Goal: Information Seeking & Learning: Learn about a topic

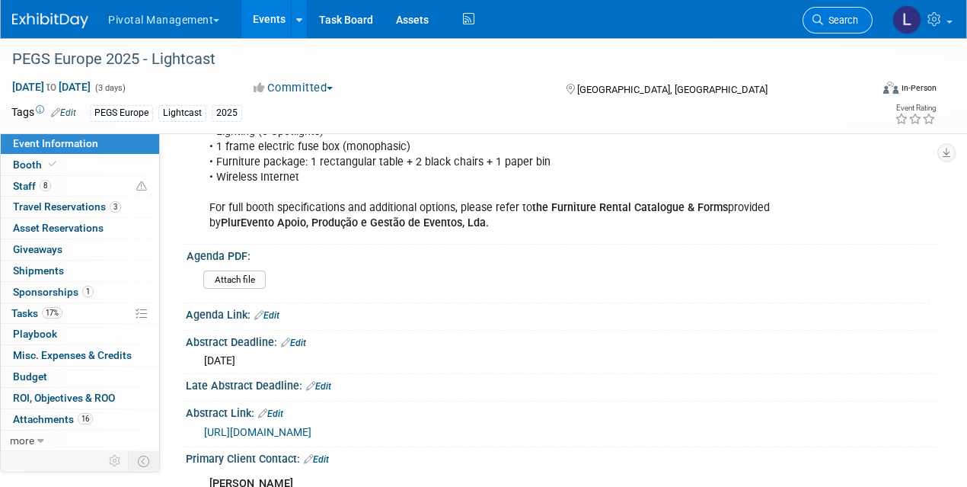
click at [841, 10] on link "Search" at bounding box center [838, 20] width 70 height 27
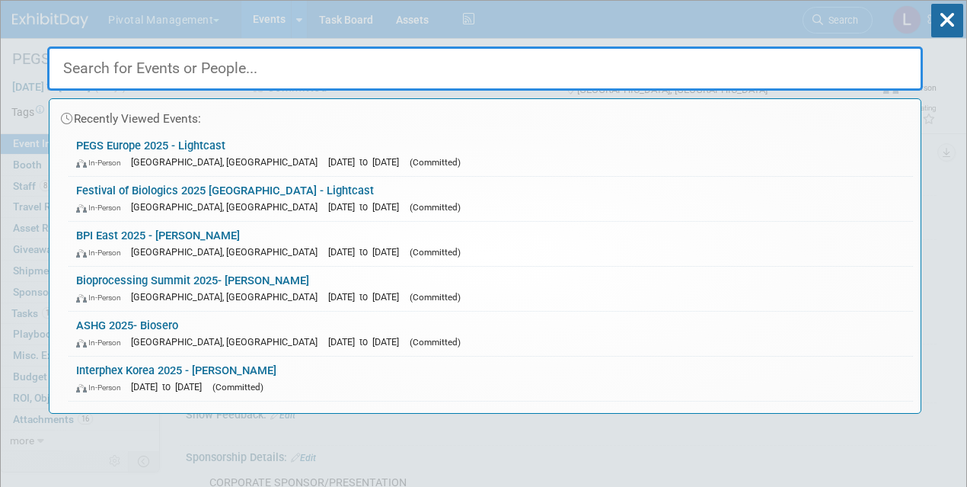
click at [132, 78] on input "text" at bounding box center [485, 68] width 876 height 44
click at [278, 18] on div "Recently Viewed Events: PEGS Europe 2025 - Lightcast In-Person Lisboa, Portugal…" at bounding box center [485, 207] width 876 height 413
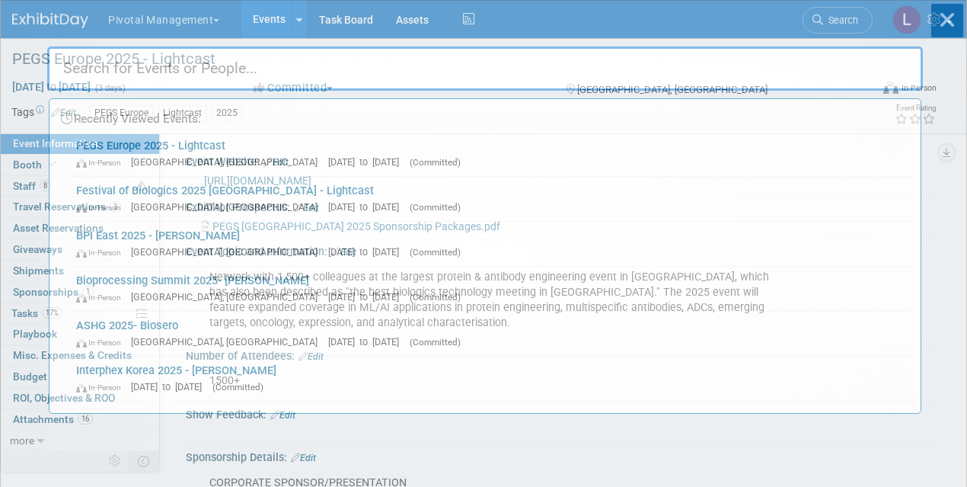
click at [274, 17] on div "Recently Viewed Events: PEGS Europe 2025 - Lightcast In-Person Lisboa, Portugal…" at bounding box center [485, 207] width 876 height 413
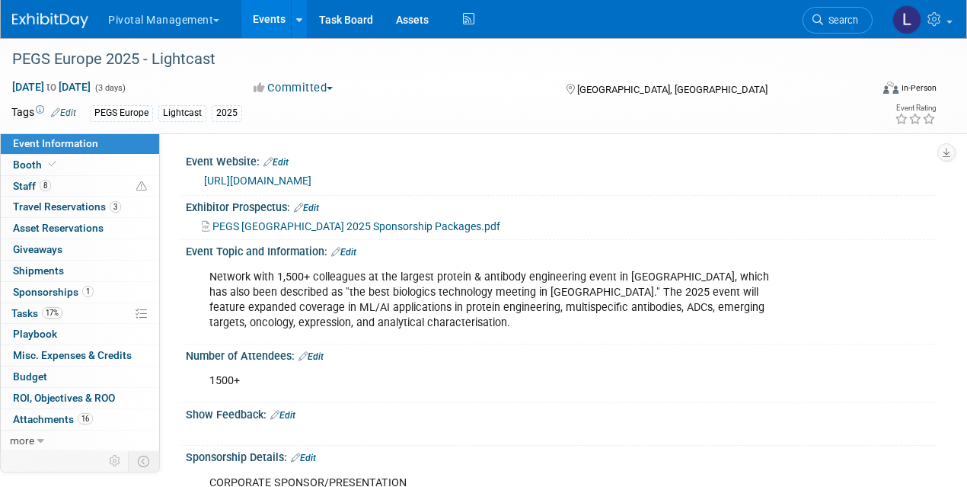
click at [244, 22] on link "Events" at bounding box center [269, 19] width 56 height 38
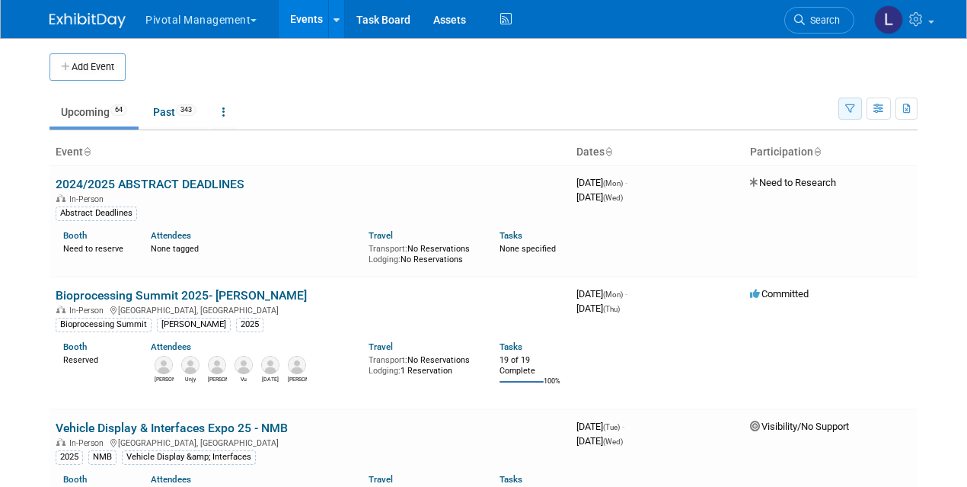
click at [850, 109] on icon "button" at bounding box center [850, 109] width 10 height 10
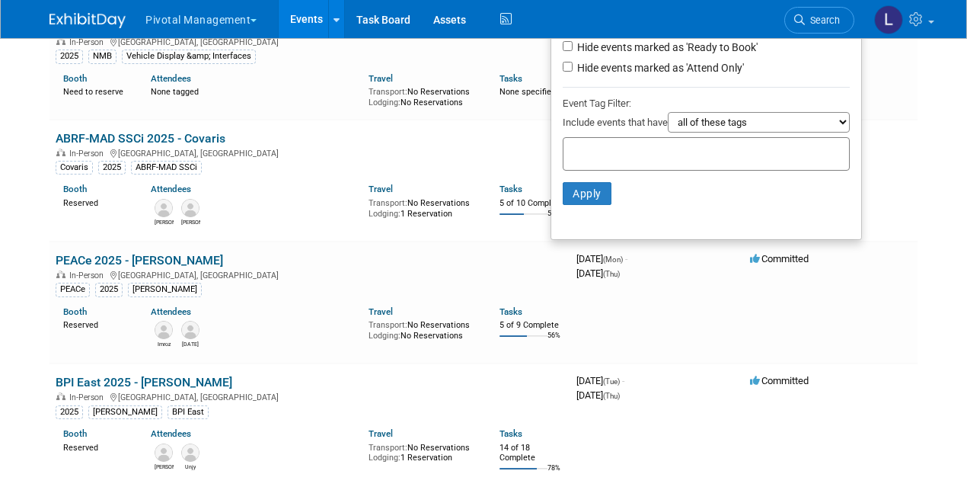
scroll to position [450, 0]
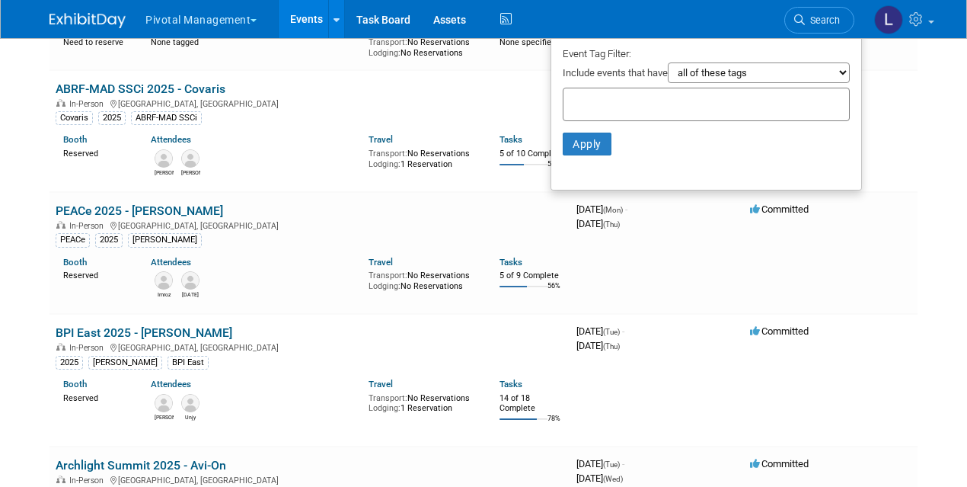
click at [570, 103] on input "text" at bounding box center [631, 101] width 122 height 15
type input "Lightcast"
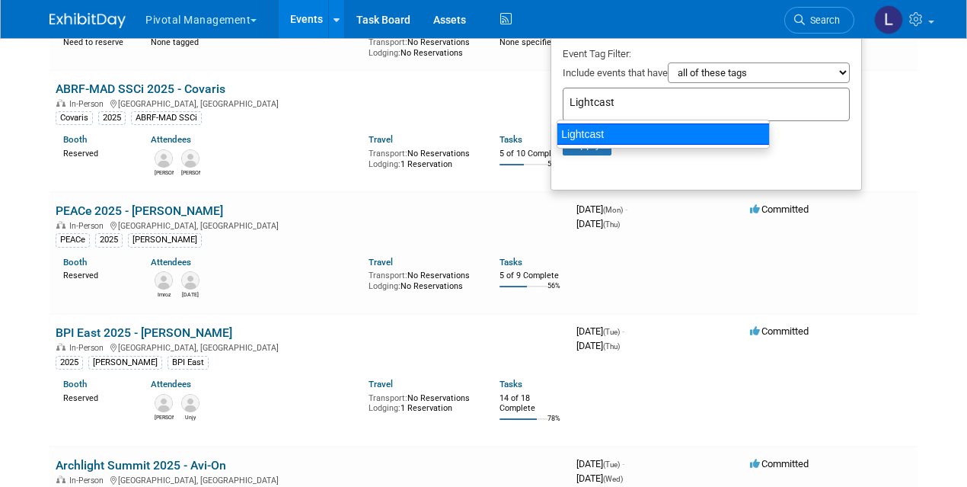
click at [598, 131] on div "Lightcast" at bounding box center [663, 133] width 213 height 21
type input "Lightcast"
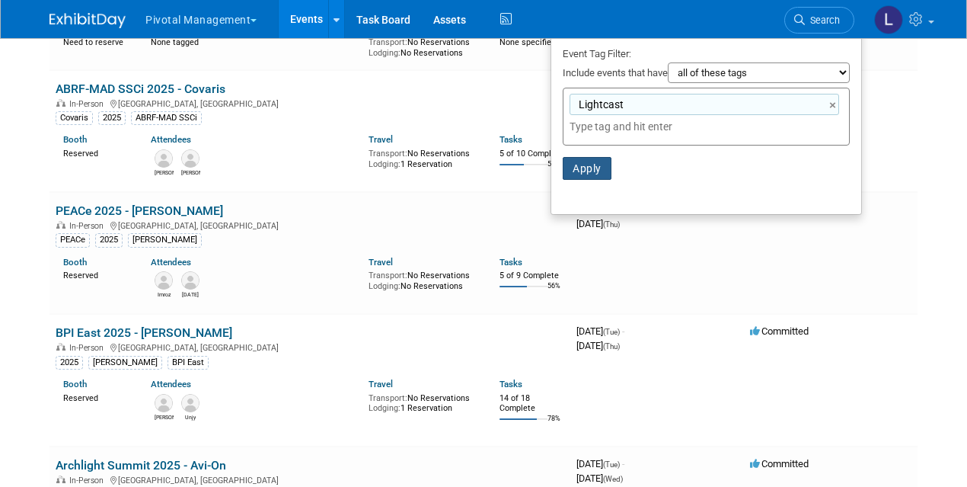
click at [577, 164] on button "Apply" at bounding box center [587, 168] width 49 height 23
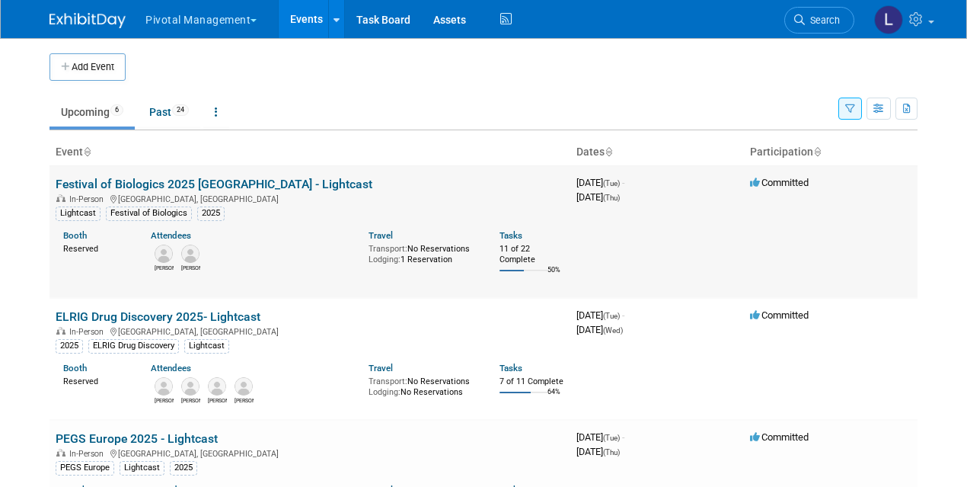
click at [251, 186] on link "Festival of Biologics 2025 [GEOGRAPHIC_DATA] - Lightcast" at bounding box center [214, 184] width 317 height 14
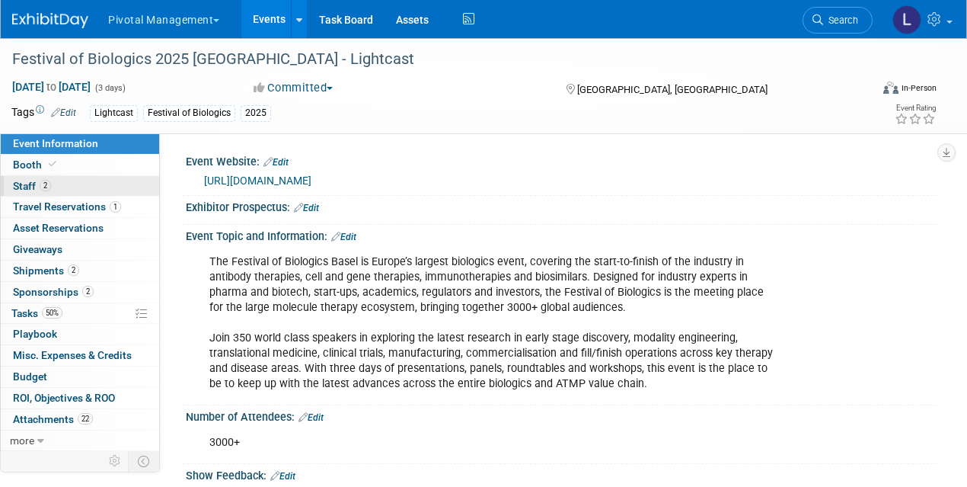
click at [31, 188] on span "Staff 2" at bounding box center [32, 186] width 38 height 12
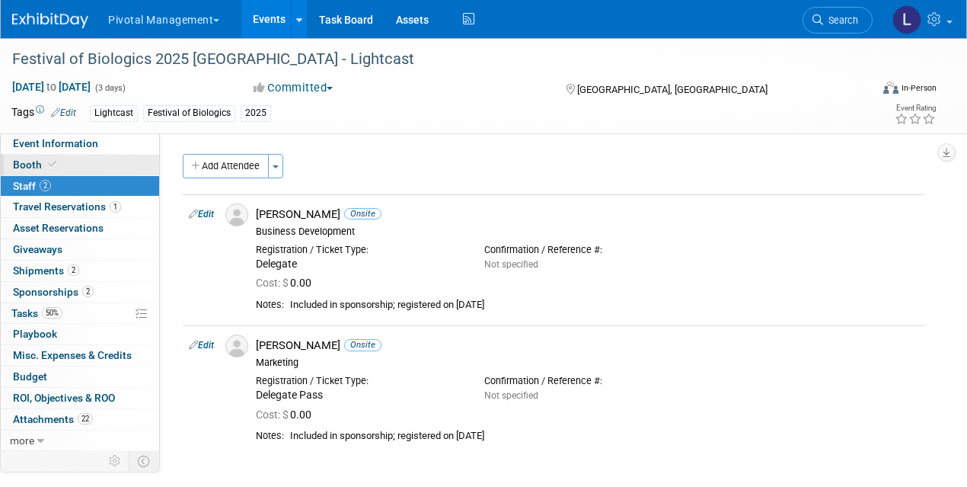
click at [32, 163] on span "Booth" at bounding box center [36, 164] width 46 height 12
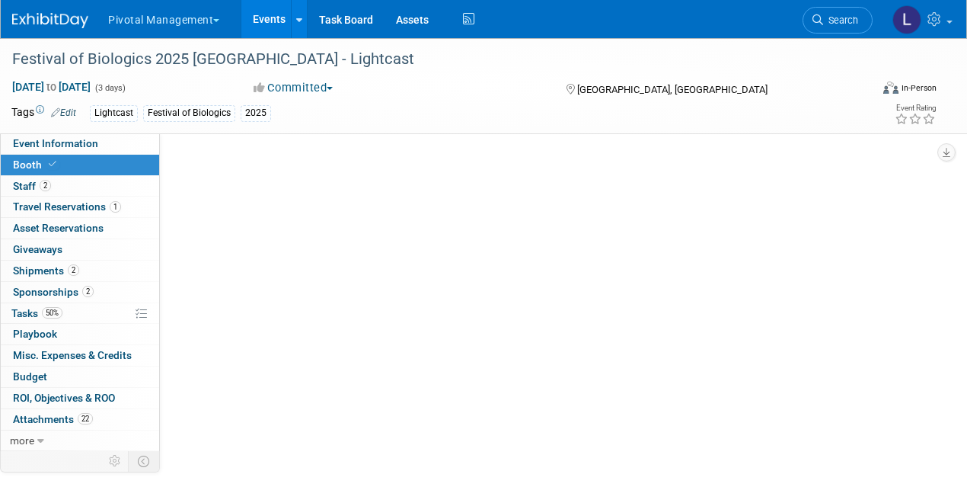
select select "Yes"
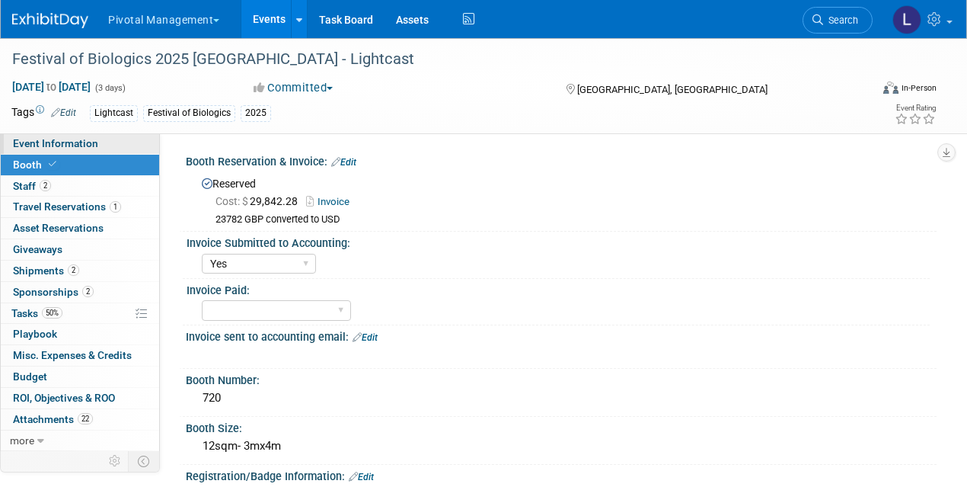
click at [78, 140] on span "Event Information" at bounding box center [55, 143] width 85 height 12
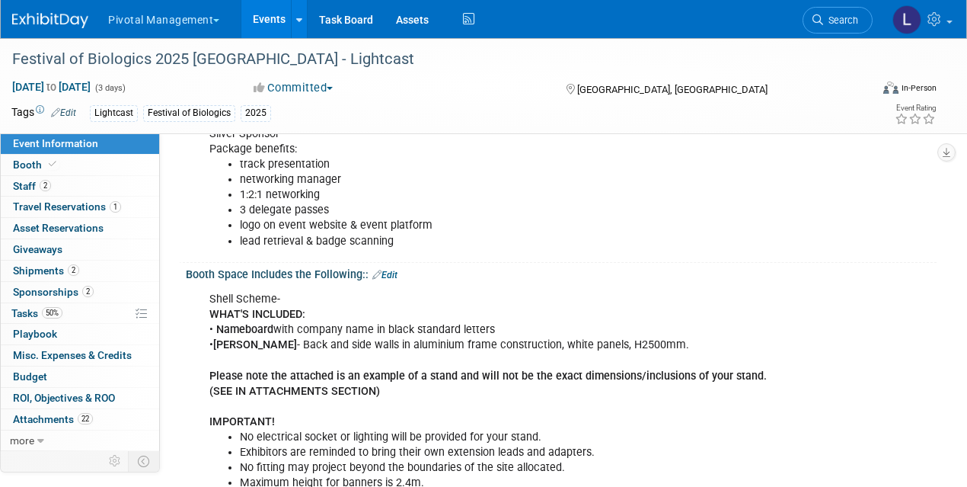
scroll to position [570, 0]
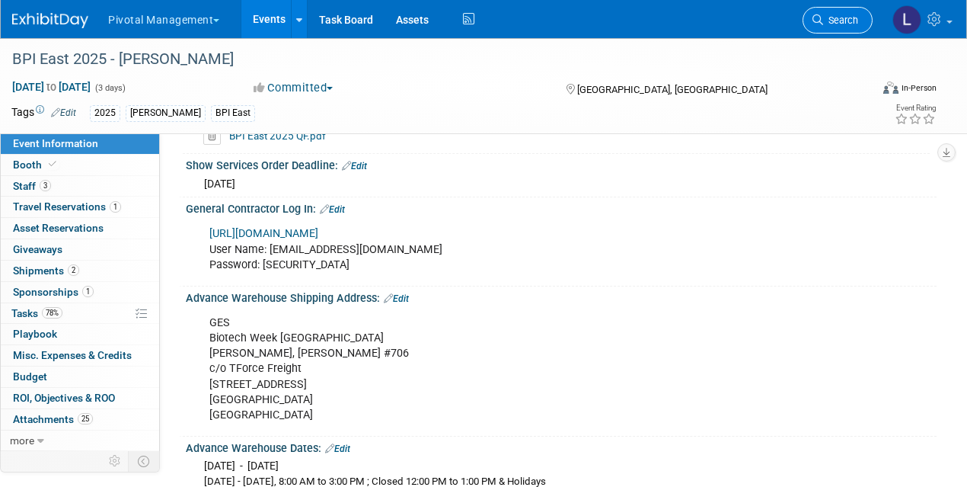
click at [850, 26] on link "Search" at bounding box center [838, 20] width 70 height 27
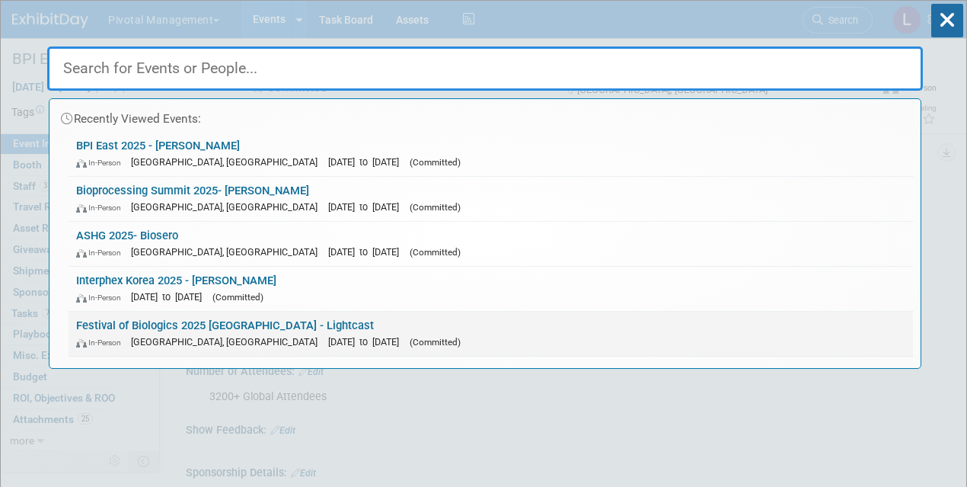
click at [173, 324] on link "Festival of Biologics 2025 Basel - Lightcast In-Person Basel, Switzerland Sep 3…" at bounding box center [491, 333] width 844 height 44
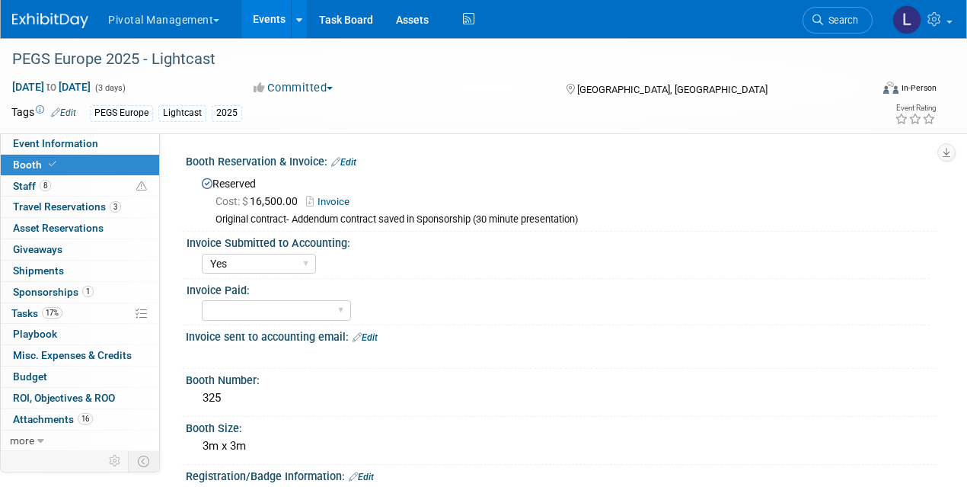
select select "Yes"
click at [65, 145] on span "Event Information" at bounding box center [55, 143] width 85 height 12
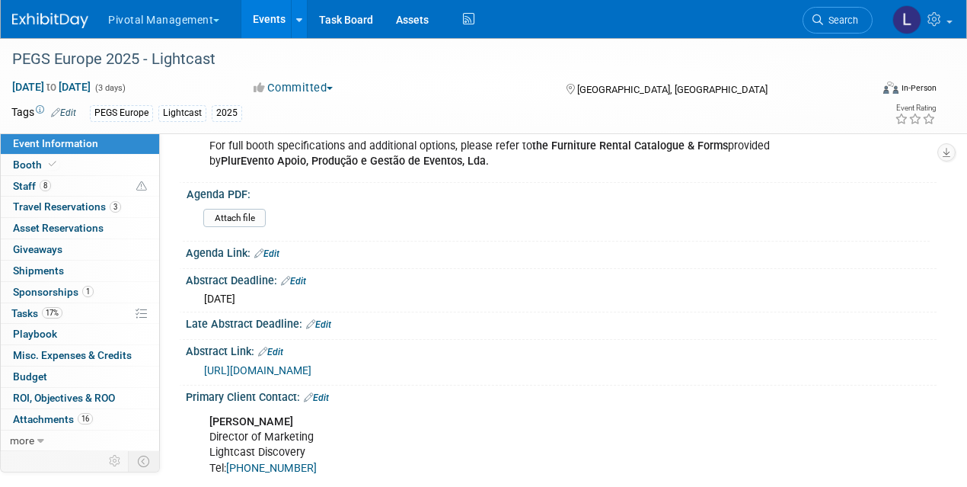
scroll to position [638, 0]
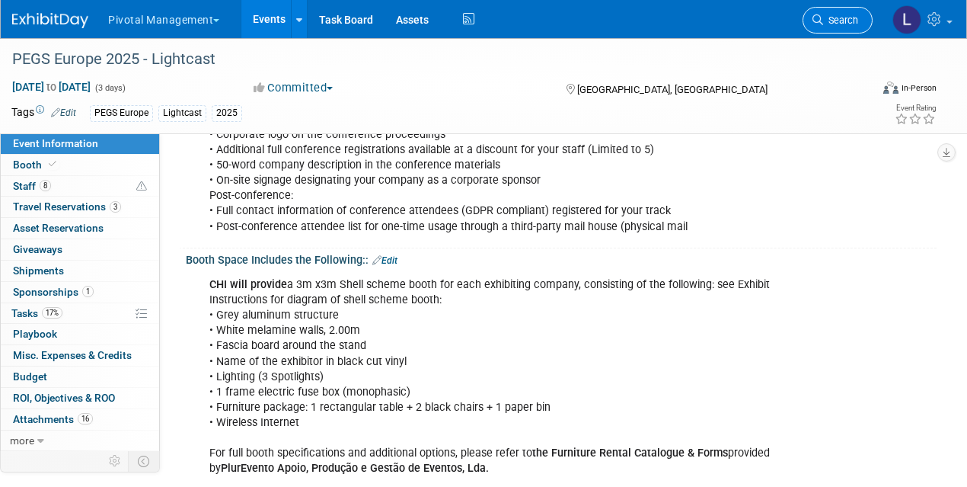
click at [850, 20] on span "Search" at bounding box center [840, 19] width 35 height 11
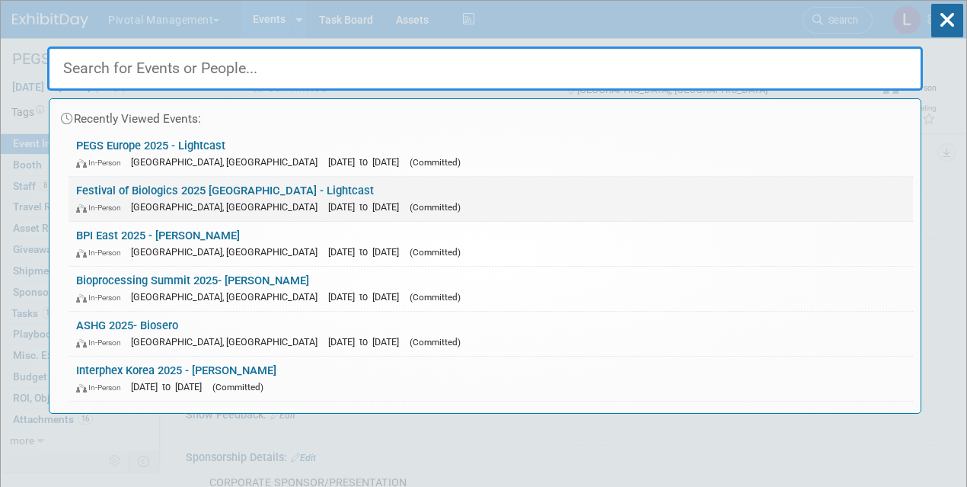
click at [172, 190] on link "Festival of Biologics 2025 [GEOGRAPHIC_DATA] - Lightcast In-Person [GEOGRAPHIC_…" at bounding box center [491, 199] width 844 height 44
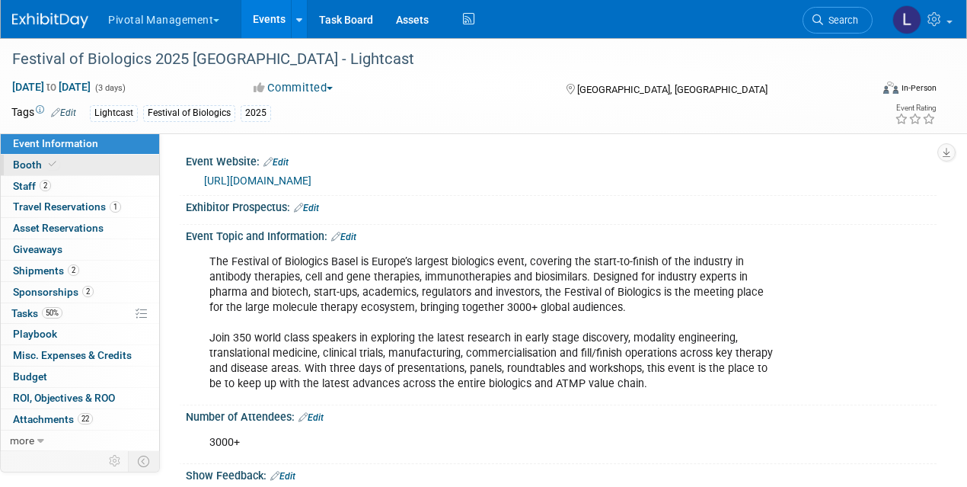
click at [43, 168] on span "Booth" at bounding box center [36, 164] width 46 height 12
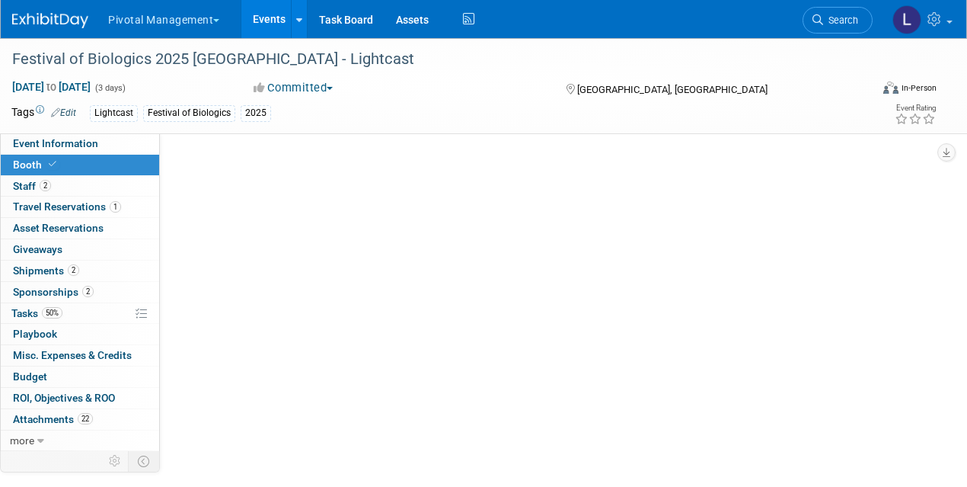
select select "Yes"
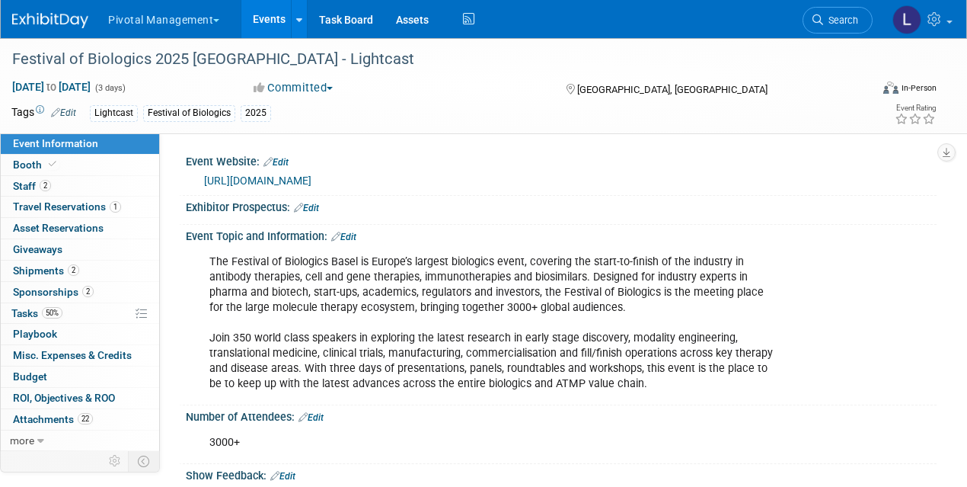
click at [838, 349] on div "The Festival of Biologics Basel is Europe’s largest biologics event, covering t…" at bounding box center [561, 322] width 751 height 158
click at [31, 163] on span "Booth" at bounding box center [36, 164] width 46 height 12
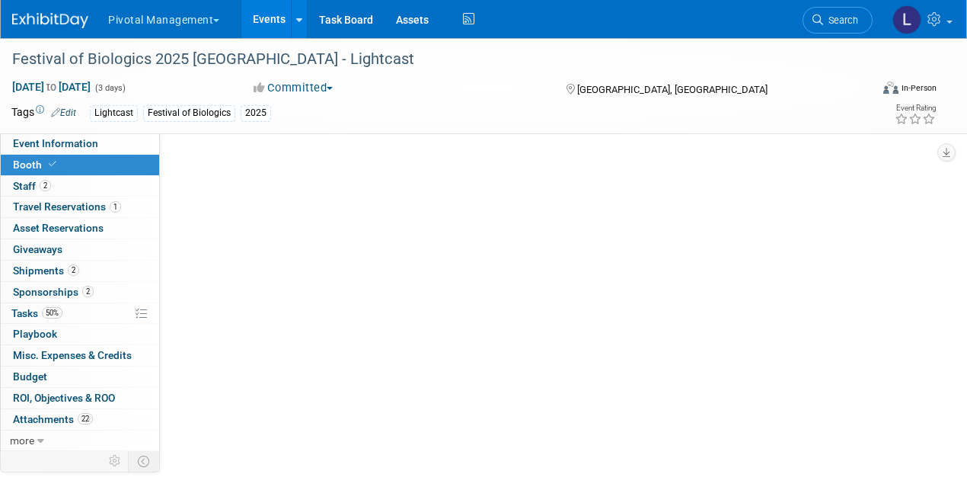
select select "Yes"
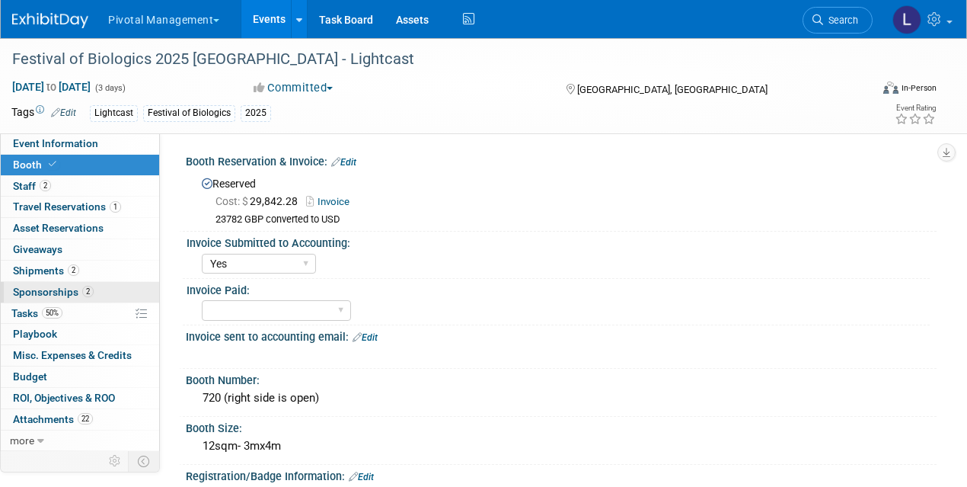
click at [40, 283] on link "2 Sponsorships 2" at bounding box center [80, 292] width 158 height 21
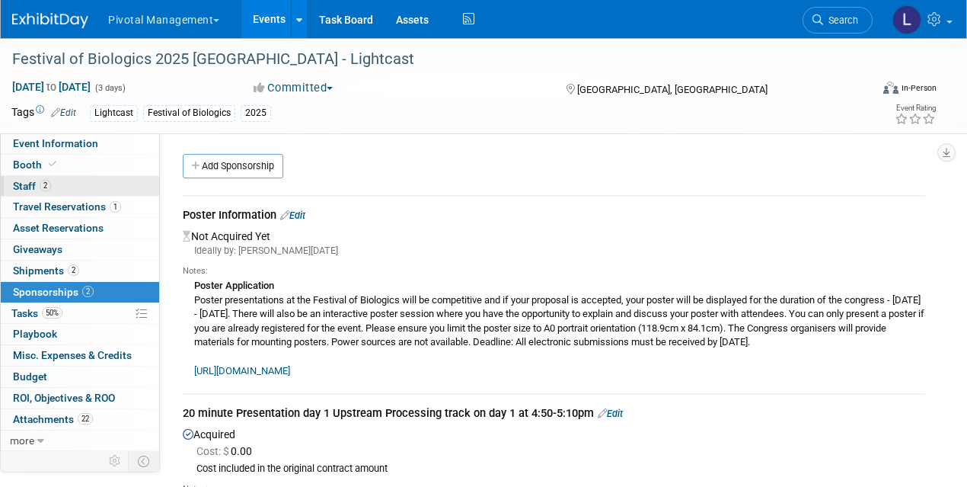
click at [28, 187] on span "Staff 2" at bounding box center [32, 186] width 38 height 12
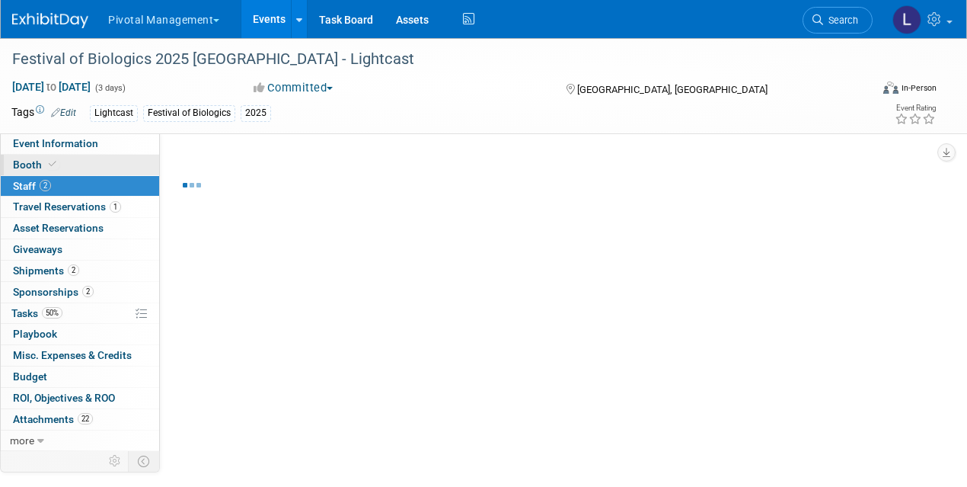
click at [25, 164] on span "Booth" at bounding box center [36, 164] width 46 height 12
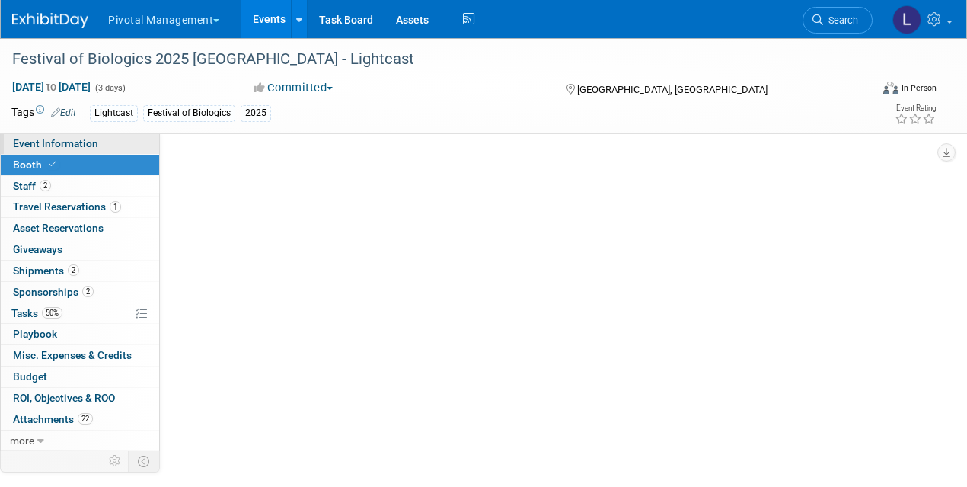
select select "Yes"
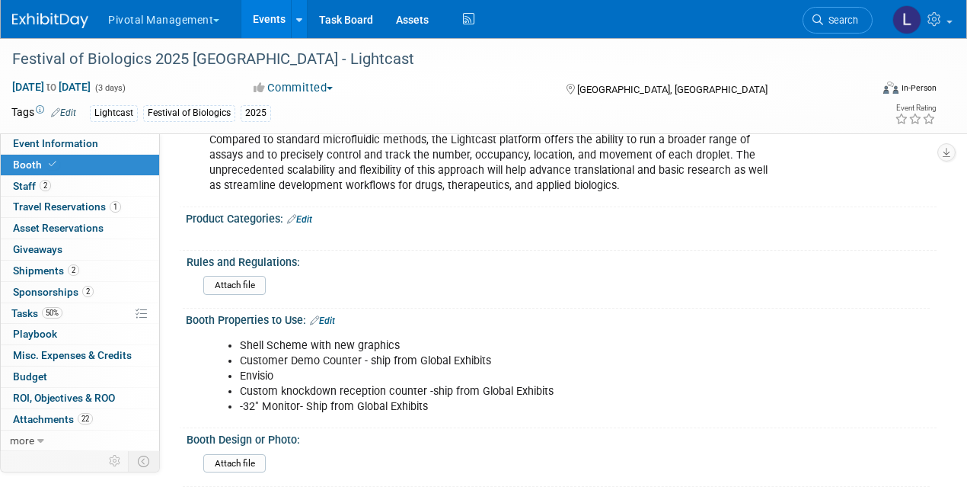
scroll to position [662, 0]
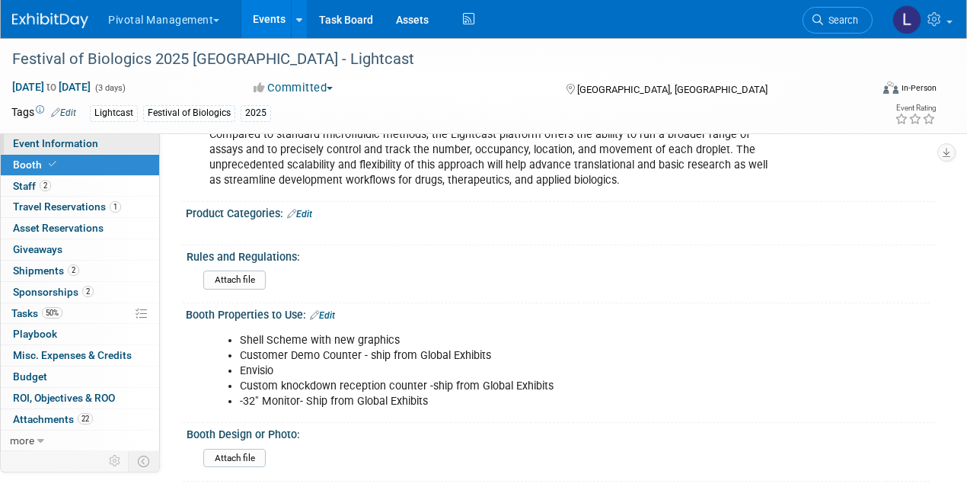
click at [120, 142] on link "Event Information" at bounding box center [80, 143] width 158 height 21
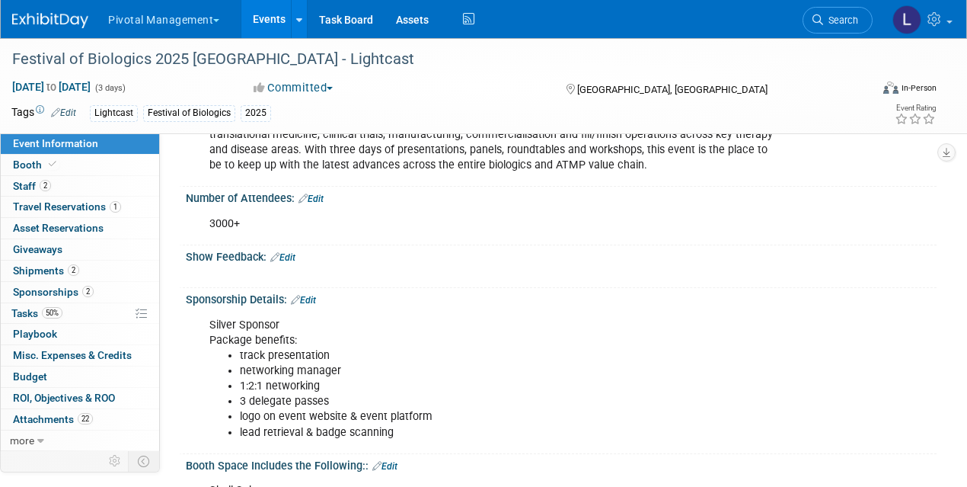
scroll to position [214, 0]
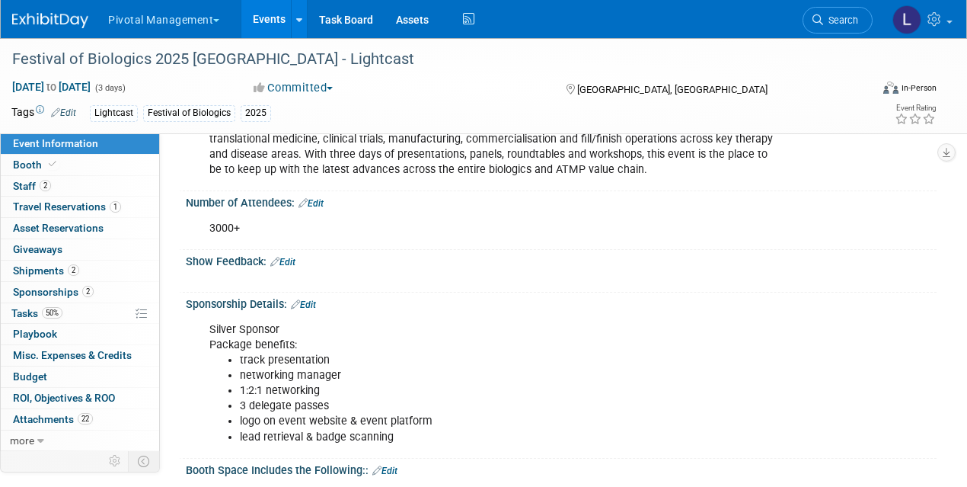
click at [312, 302] on link "Edit" at bounding box center [303, 304] width 25 height 11
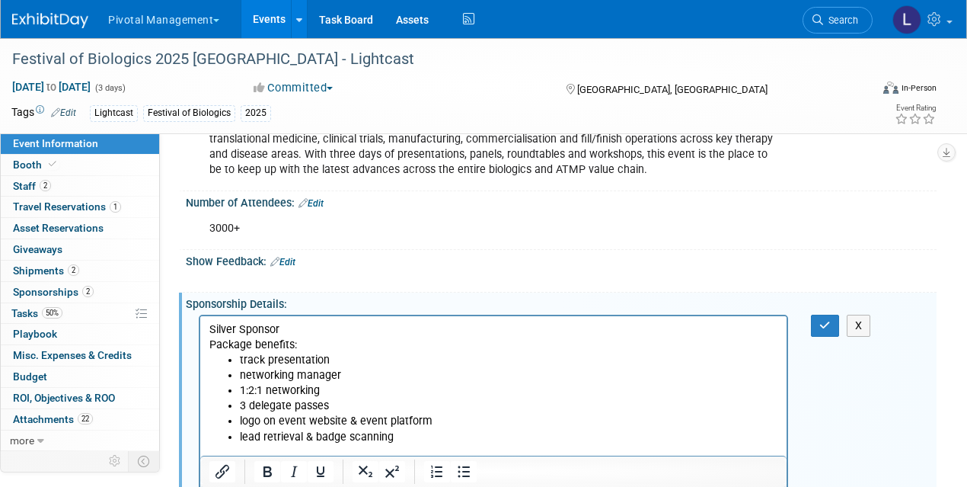
scroll to position [0, 0]
click at [349, 373] on li "networking manager" at bounding box center [509, 374] width 538 height 15
click at [824, 320] on icon "button" at bounding box center [824, 325] width 11 height 11
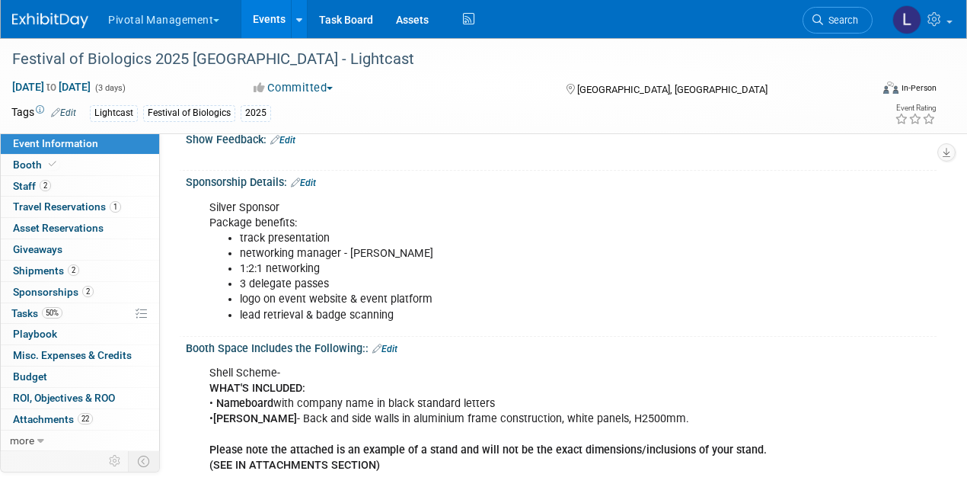
scroll to position [340, 0]
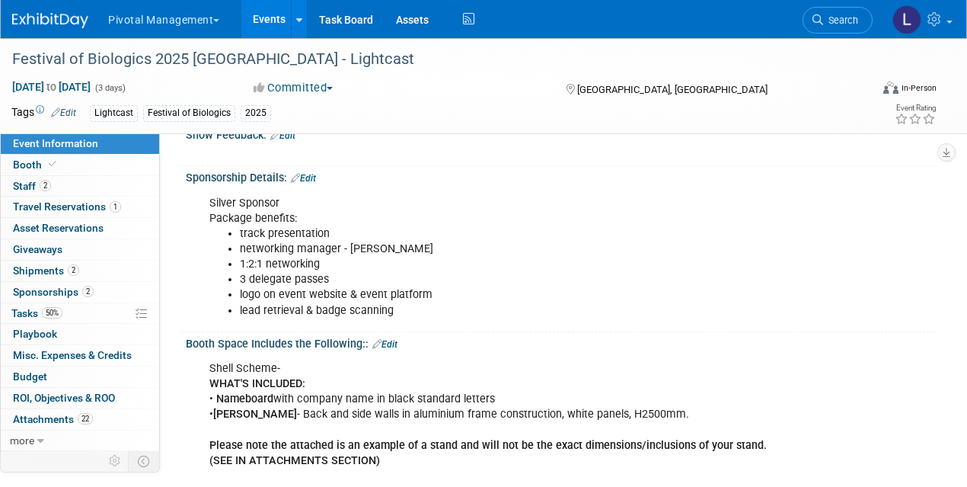
drag, startPoint x: 41, startPoint y: 289, endPoint x: 58, endPoint y: 284, distance: 17.4
click at [41, 289] on span "Sponsorships 2" at bounding box center [53, 292] width 81 height 12
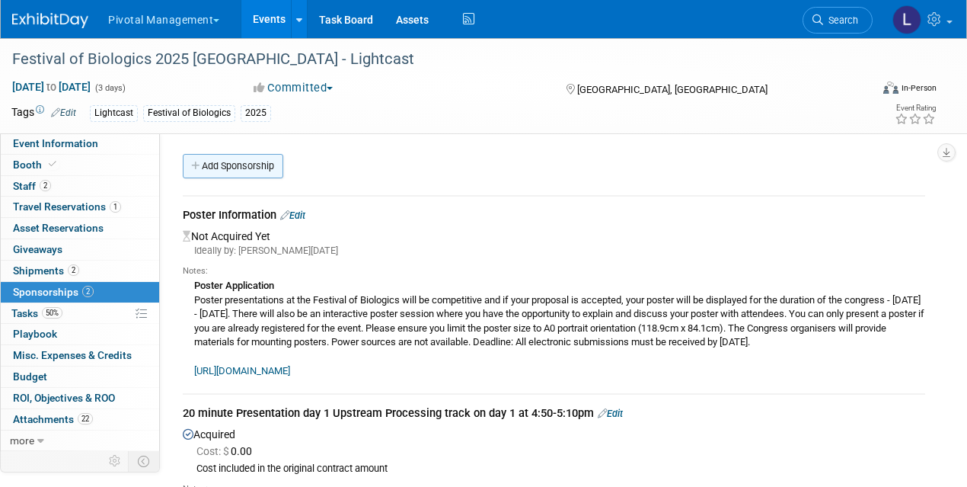
click at [273, 164] on link "Add Sponsorship" at bounding box center [233, 166] width 101 height 24
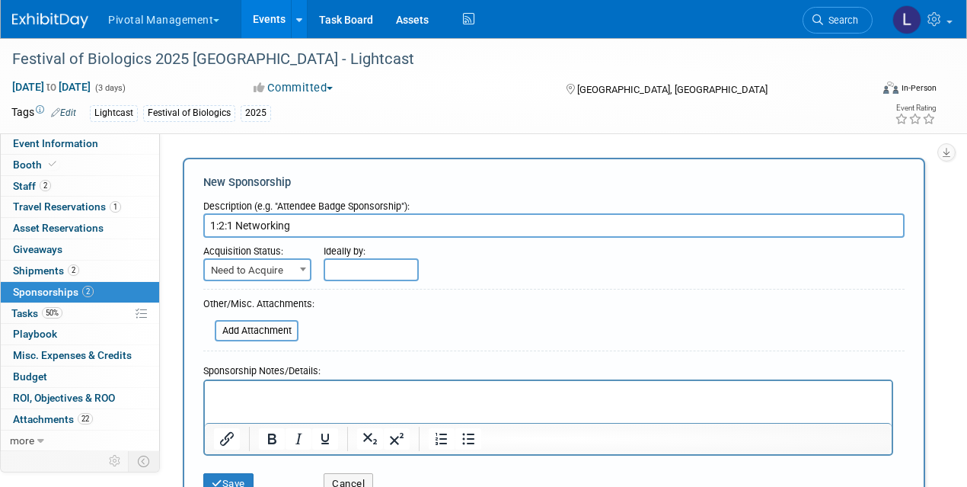
type input "1:2:1 Networking"
click at [273, 266] on span "Need to Acquire" at bounding box center [257, 270] width 105 height 21
select select "2"
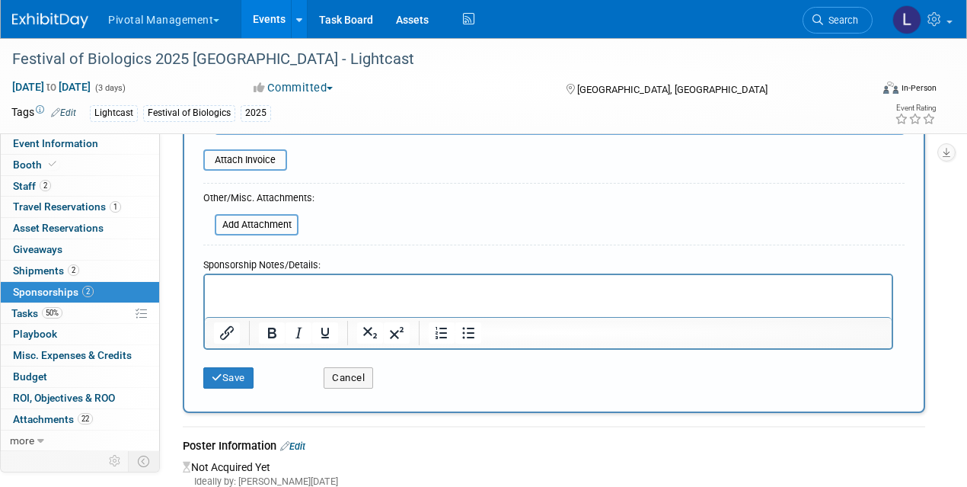
scroll to position [419, 0]
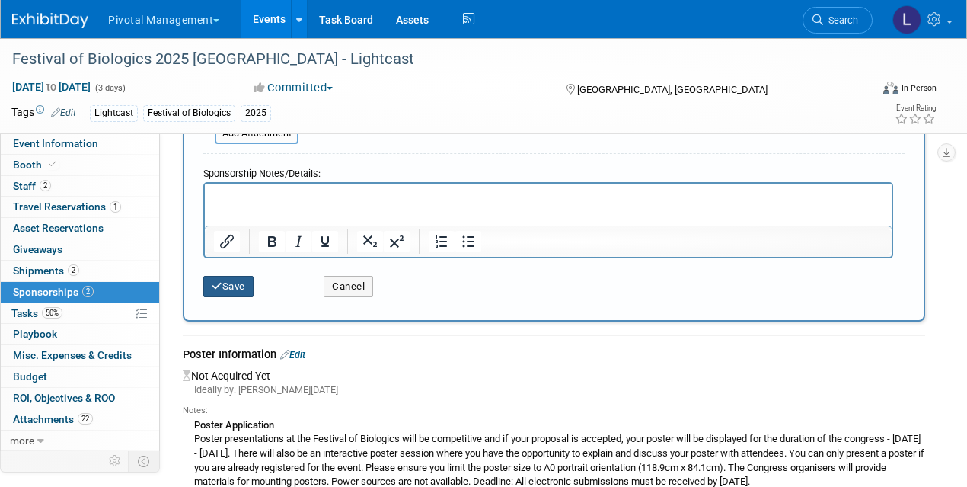
click at [253, 286] on button "Save" at bounding box center [228, 286] width 50 height 21
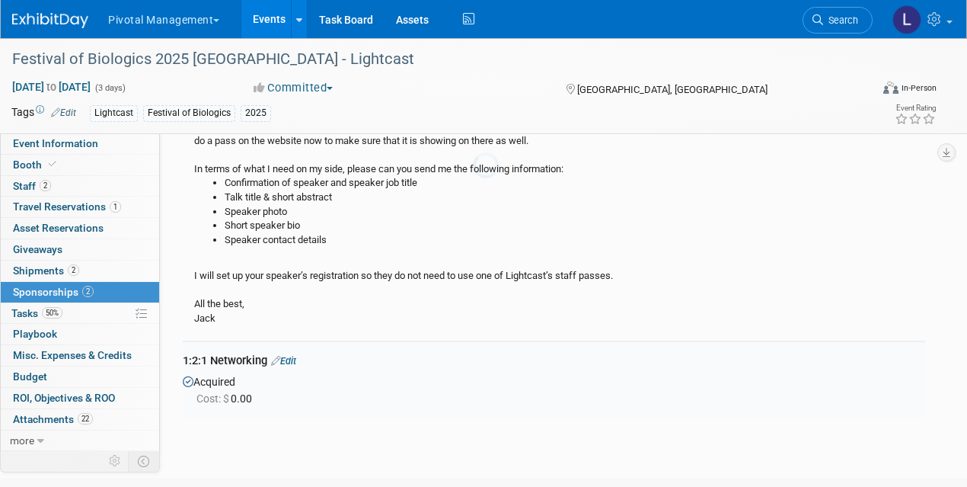
scroll to position [573, 0]
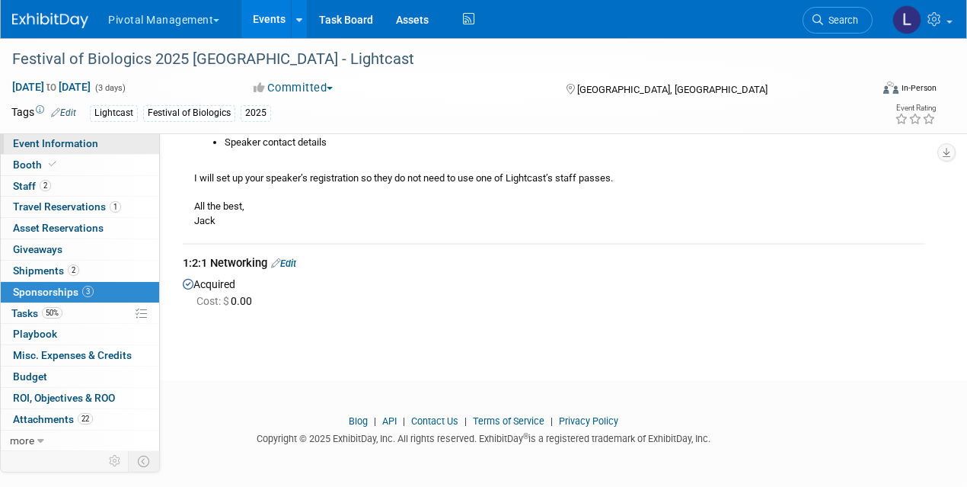
click at [52, 142] on span "Event Information" at bounding box center [55, 143] width 85 height 12
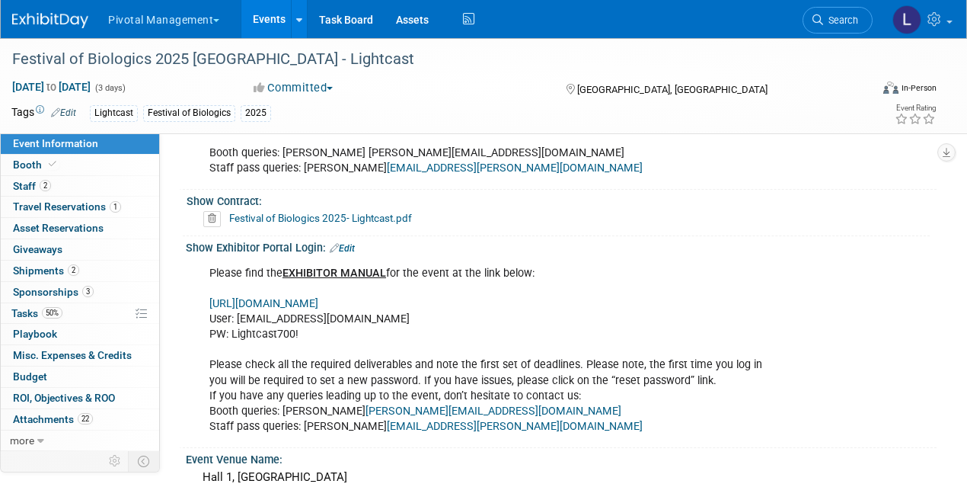
scroll to position [1451, 0]
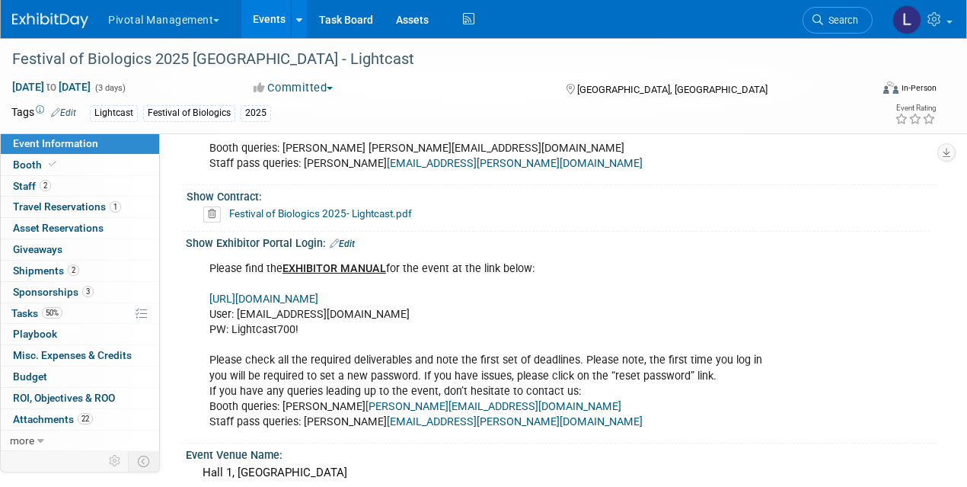
click at [318, 292] on link "https://www.terrapinn.com/em/" at bounding box center [263, 298] width 109 height 13
click at [46, 161] on span at bounding box center [53, 163] width 14 height 11
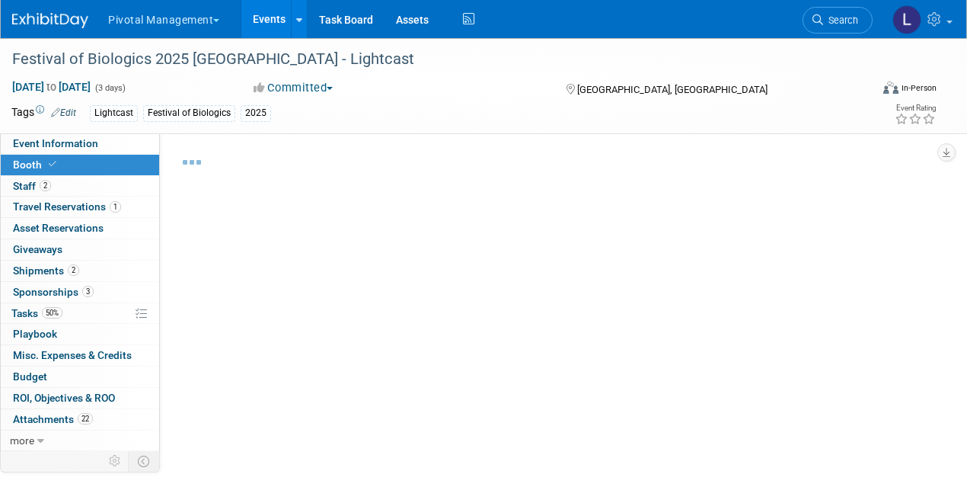
select select "Yes"
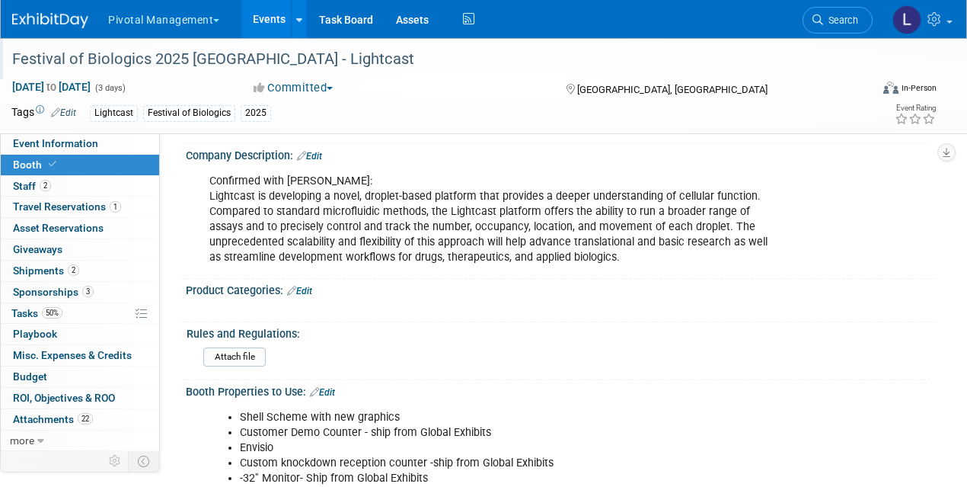
drag, startPoint x: 974, startPoint y: 16, endPoint x: 833, endPoint y: 62, distance: 148.3
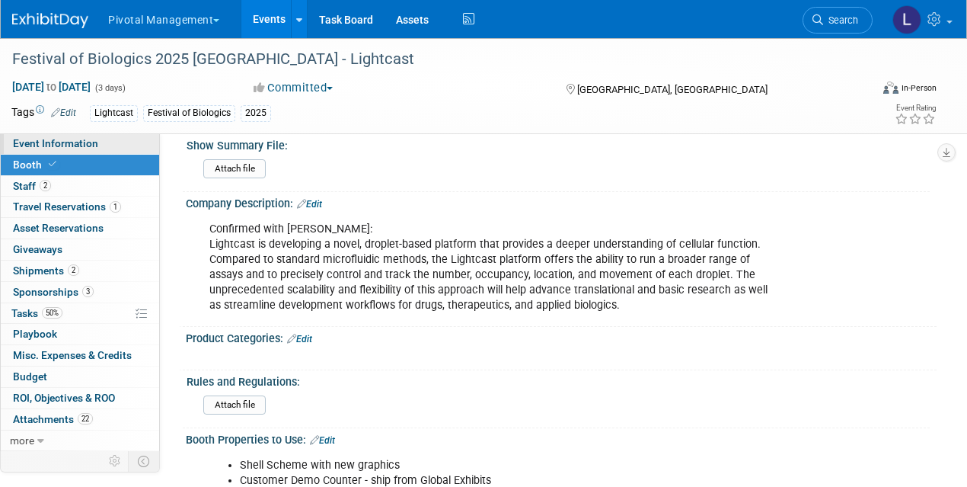
click at [43, 143] on span "Event Information" at bounding box center [55, 143] width 85 height 12
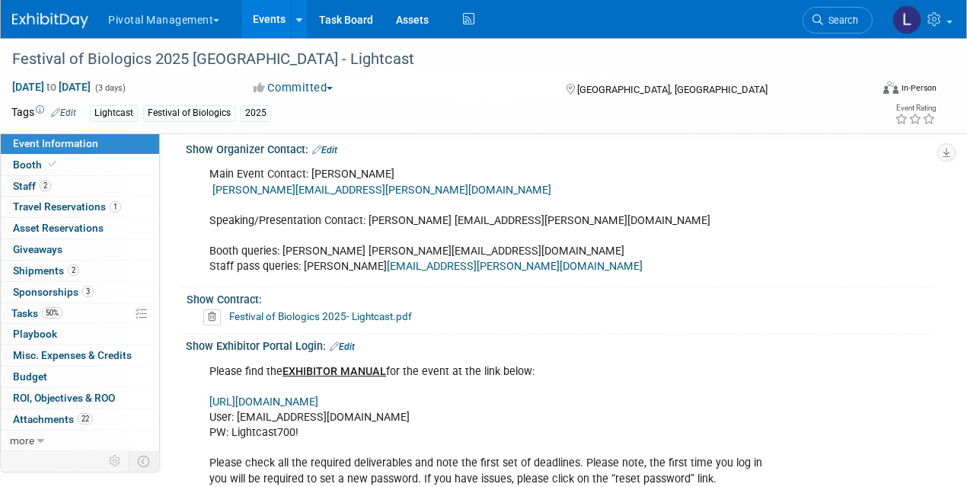
scroll to position [1353, 0]
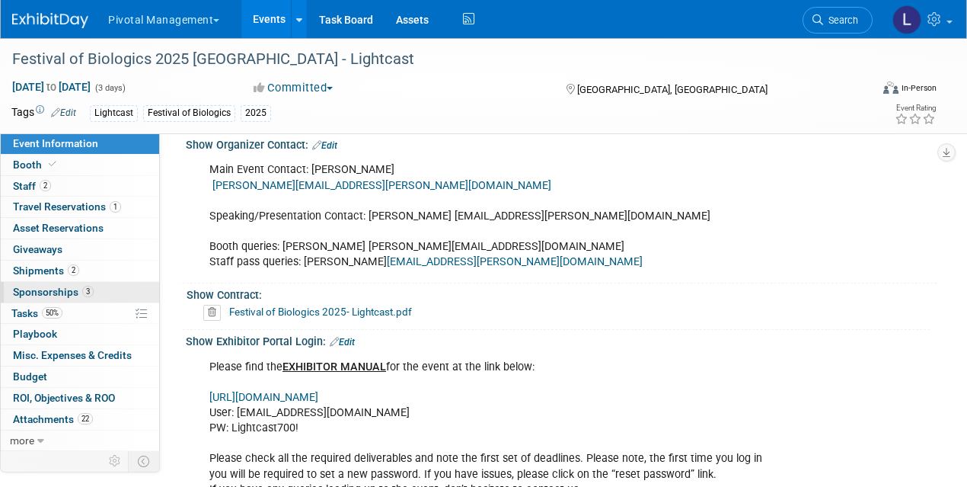
click at [58, 291] on span "Sponsorships 3" at bounding box center [53, 292] width 81 height 12
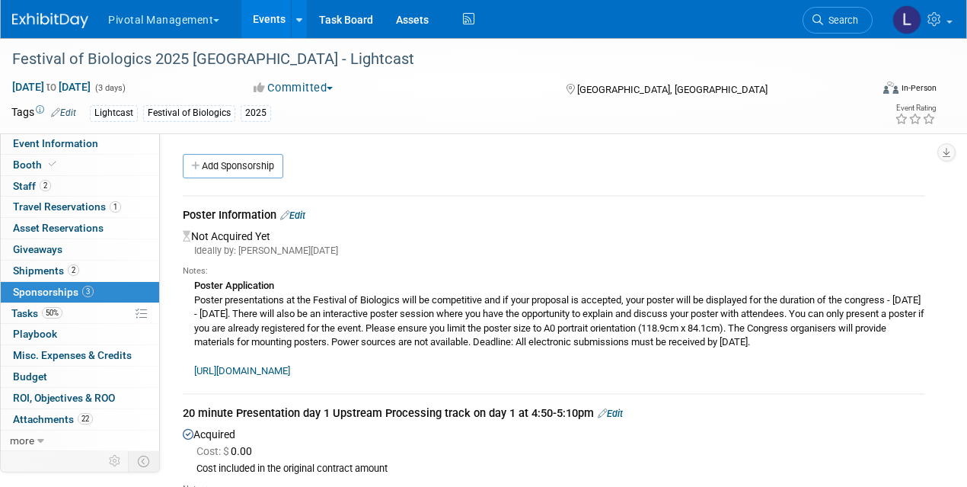
click at [290, 371] on link "https://www.terrapinn.com/conference/festival-of-biologics-usa/Poster-Applicati…" at bounding box center [242, 370] width 96 height 11
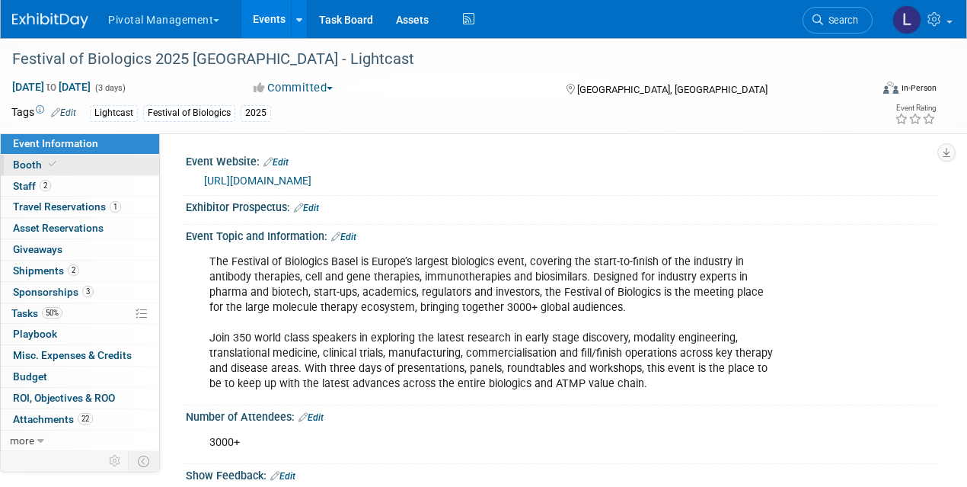
click at [40, 167] on span "Booth" at bounding box center [36, 164] width 46 height 12
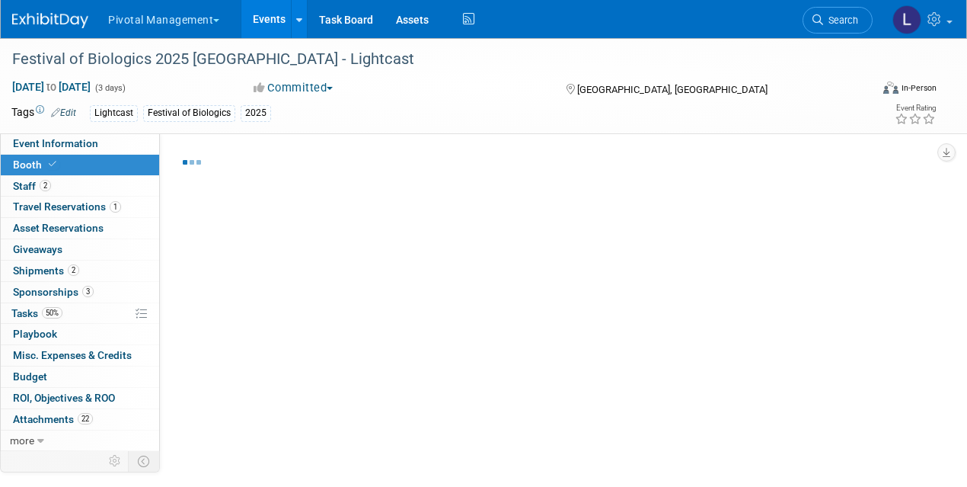
select select "Yes"
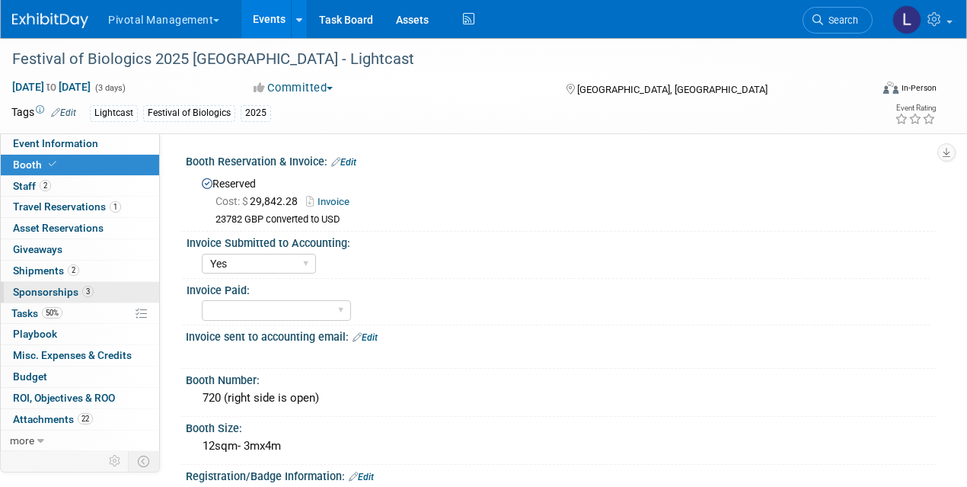
click at [53, 290] on span "Sponsorships 3" at bounding box center [53, 292] width 81 height 12
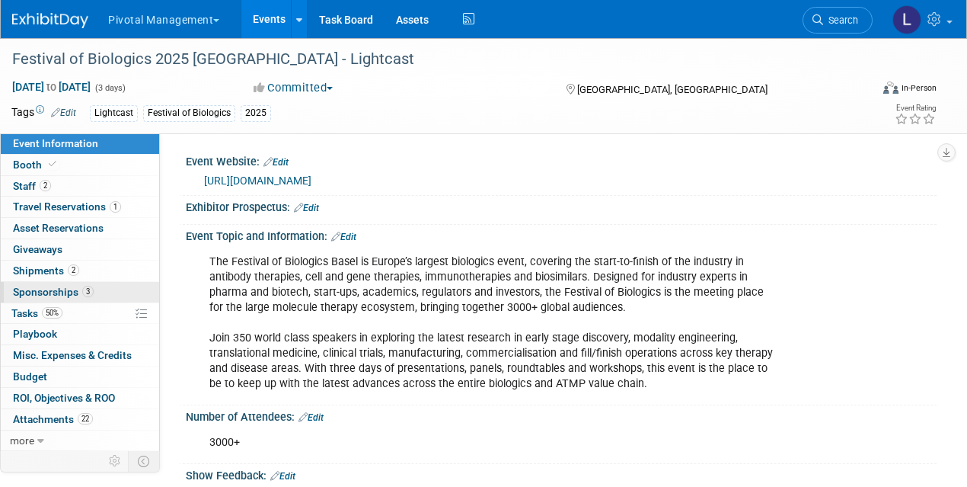
click at [37, 288] on span "Sponsorships 3" at bounding box center [53, 292] width 81 height 12
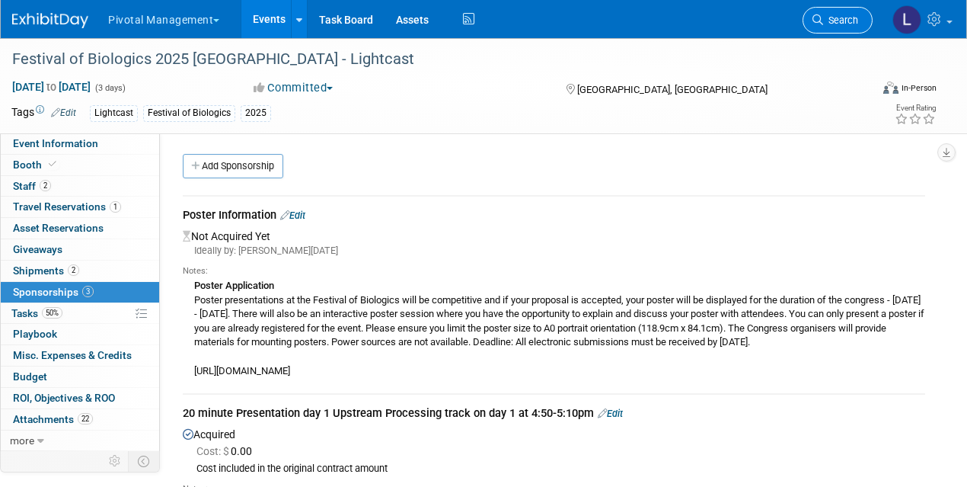
click at [830, 29] on link "Search" at bounding box center [838, 20] width 70 height 27
click at [0, 0] on div "Recently Viewed Events: Festival of Biologics 2025 [GEOGRAPHIC_DATA] - Lightcas…" at bounding box center [0, 0] width 0 height 0
click at [830, 29] on link "Search" at bounding box center [838, 20] width 70 height 27
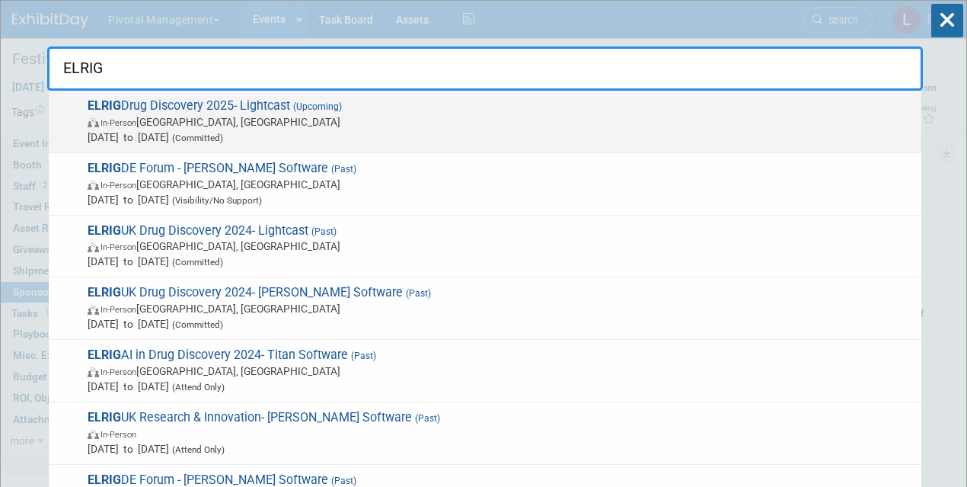
type input "ELRIG"
click at [261, 102] on span "ELRIG Drug Discovery 2025- Lightcast (Upcoming) In-Person [GEOGRAPHIC_DATA], [G…" at bounding box center [498, 121] width 831 height 46
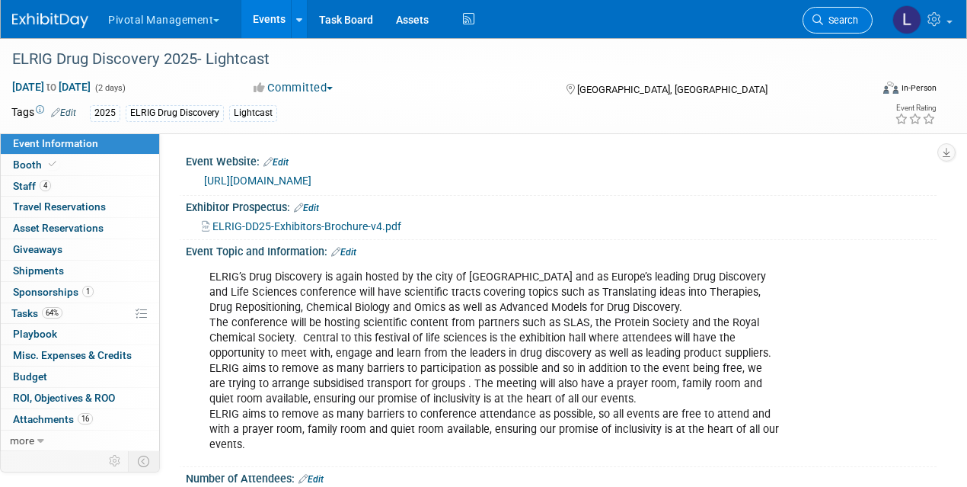
click at [817, 18] on icon at bounding box center [817, 19] width 11 height 11
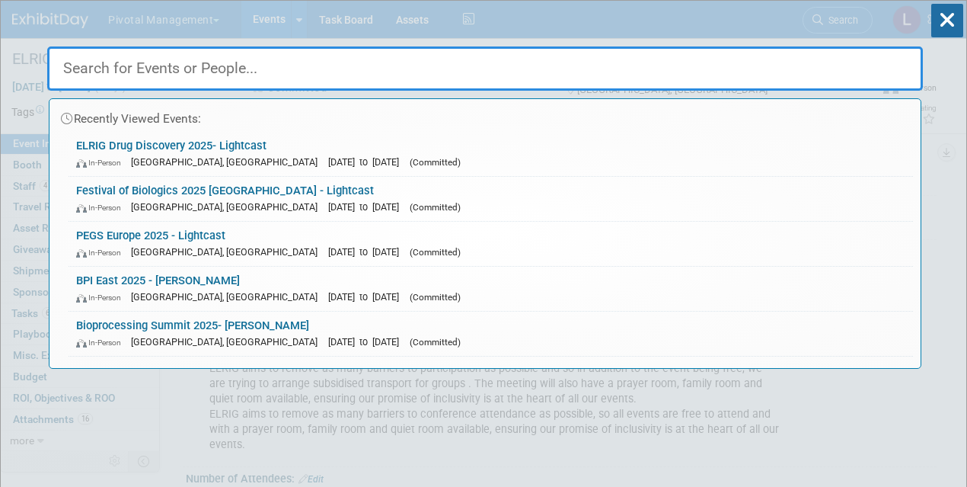
click at [298, 66] on input "text" at bounding box center [485, 68] width 876 height 44
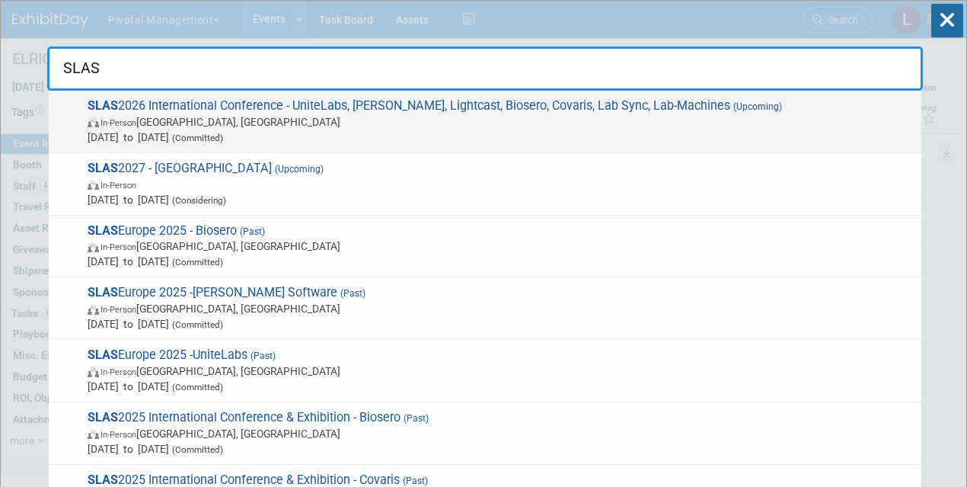
type input "SLAS"
click at [285, 110] on span "SLAS 2026 International Conference - UniteLabs, [PERSON_NAME], Lightcast, Biose…" at bounding box center [498, 121] width 831 height 46
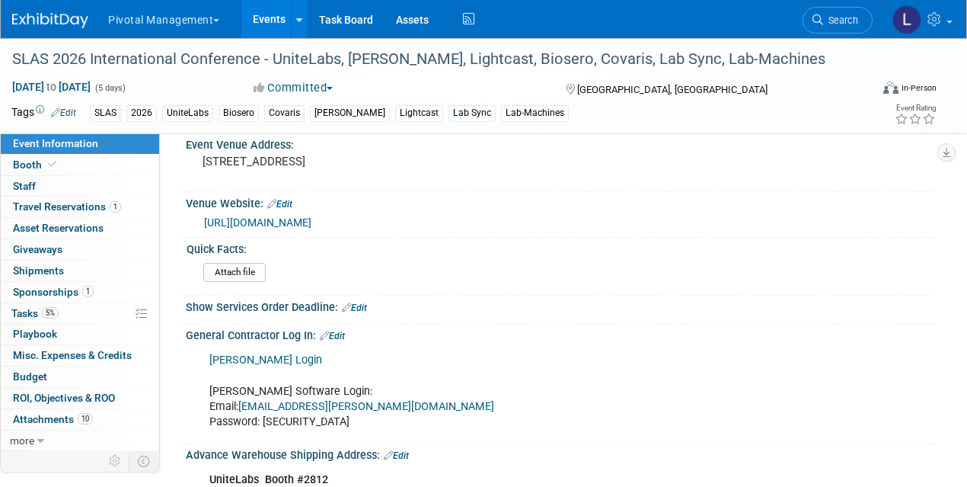
scroll to position [1648, 0]
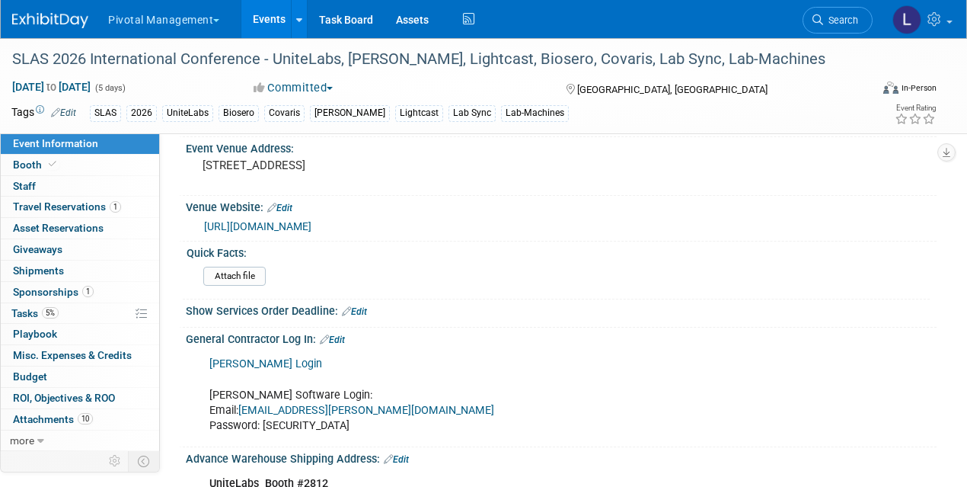
click at [261, 358] on link "Freeman Login" at bounding box center [265, 363] width 113 height 13
click at [852, 21] on span "Search" at bounding box center [840, 19] width 35 height 11
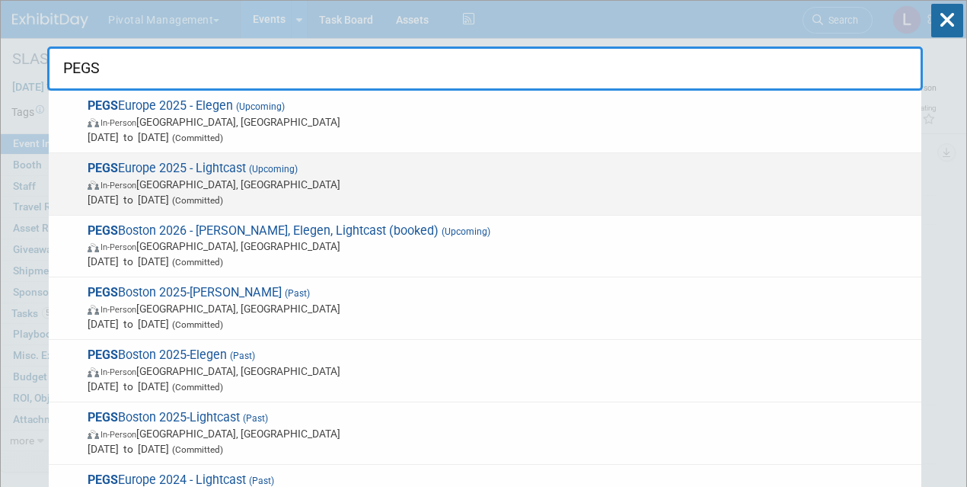
type input "PEGS"
click at [157, 171] on span "PEGS Europe 2025 - Lightcast (Upcoming) In-Person Lisboa, Portugal Nov 11, 2025…" at bounding box center [498, 184] width 831 height 46
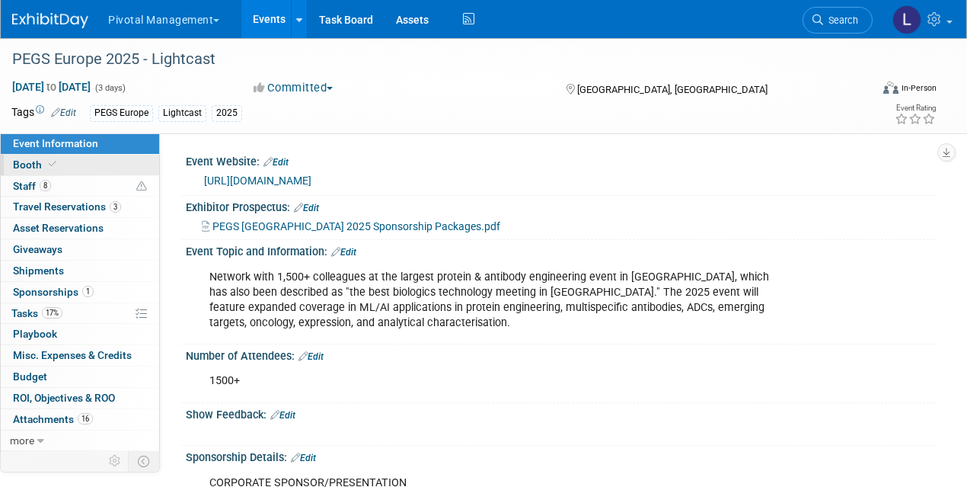
click at [37, 156] on link "Booth" at bounding box center [80, 165] width 158 height 21
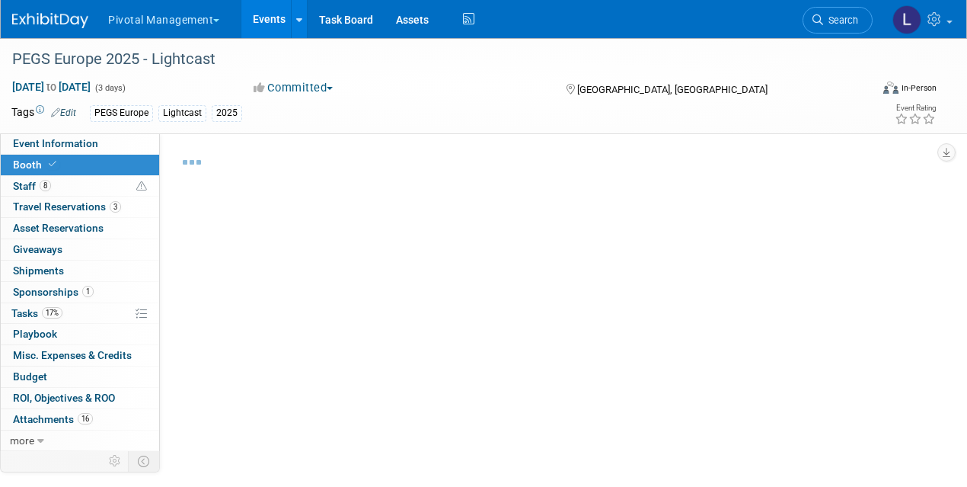
select select "Yes"
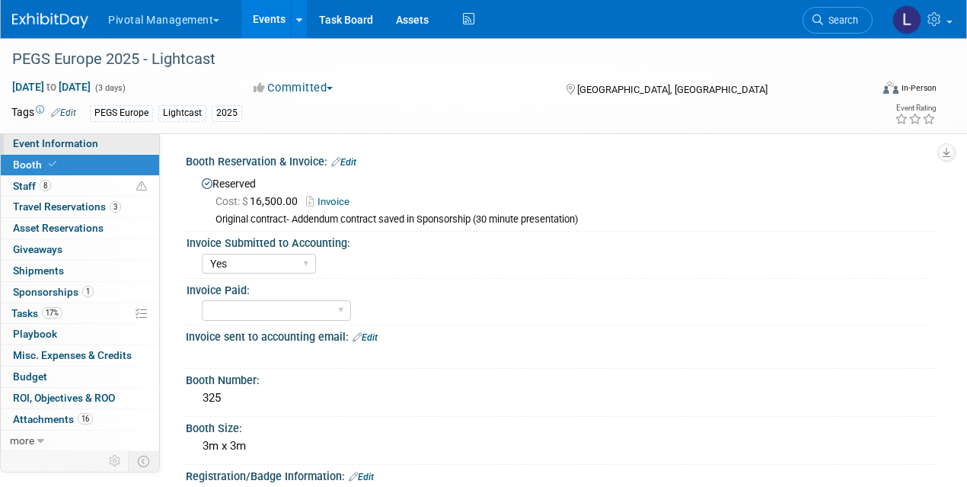
click at [72, 141] on span "Event Information" at bounding box center [55, 143] width 85 height 12
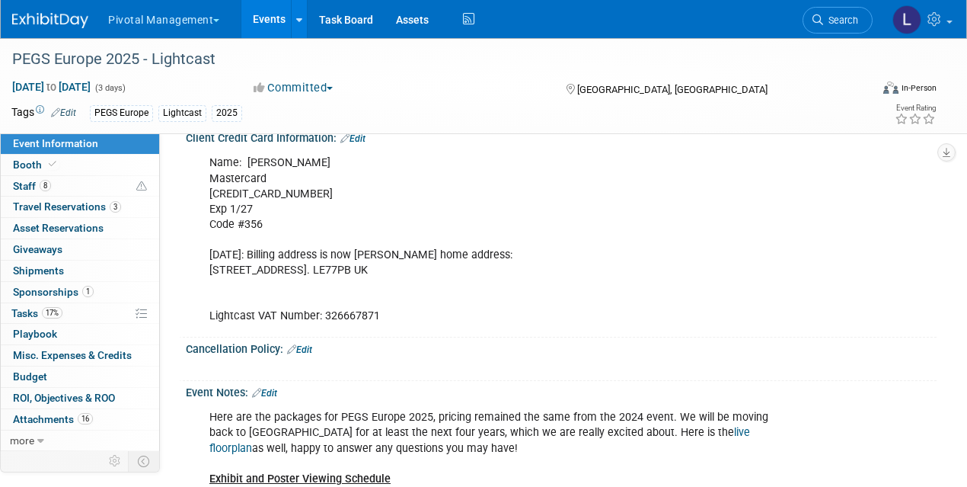
scroll to position [3099, 0]
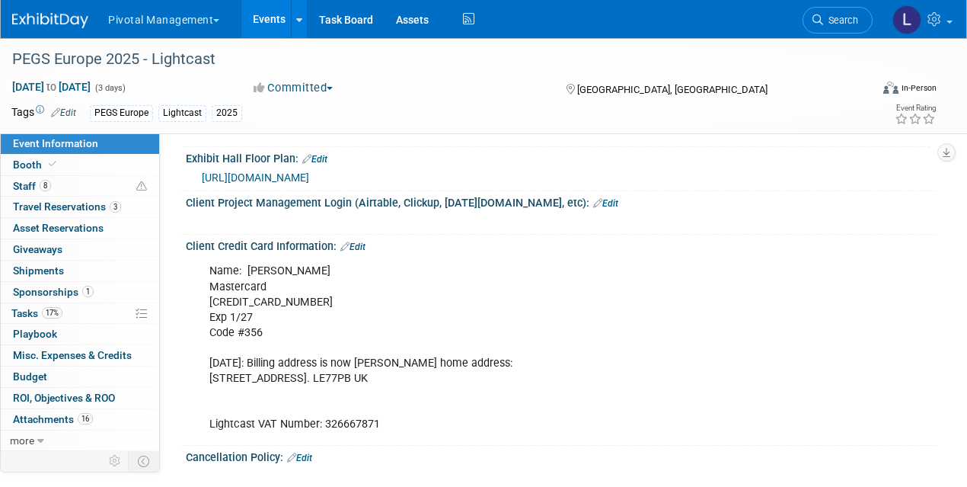
click at [309, 171] on span "[URL][DOMAIN_NAME]" at bounding box center [255, 177] width 107 height 12
click at [37, 167] on span "Booth" at bounding box center [36, 164] width 46 height 12
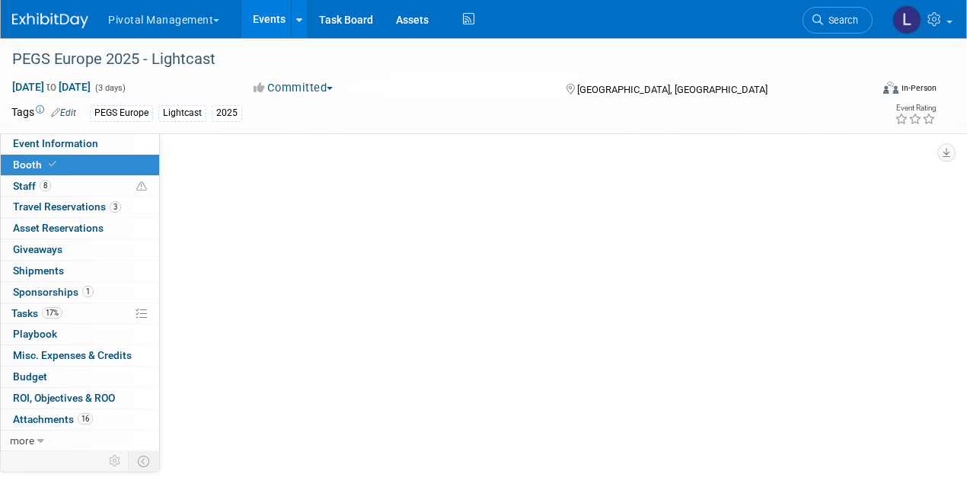
scroll to position [0, 0]
select select "Yes"
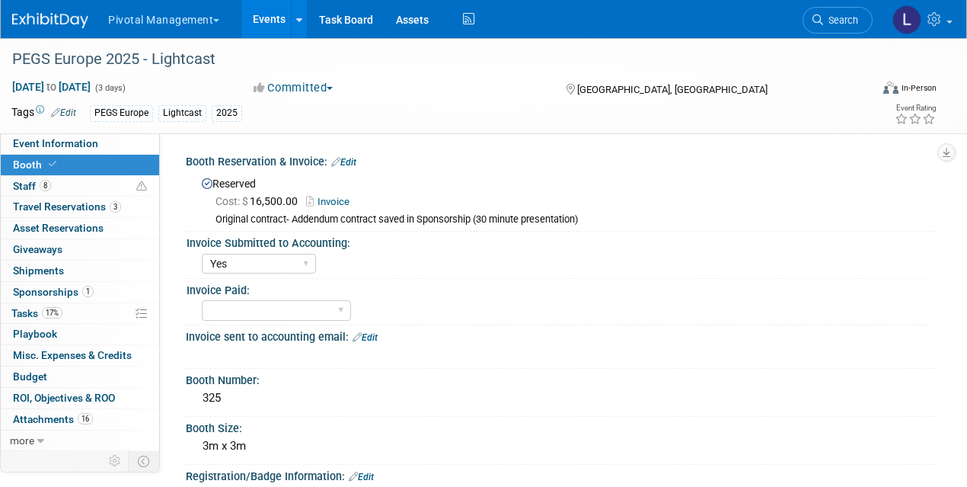
click at [697, 152] on div "Booth Reservation & Invoice: Edit" at bounding box center [561, 160] width 751 height 20
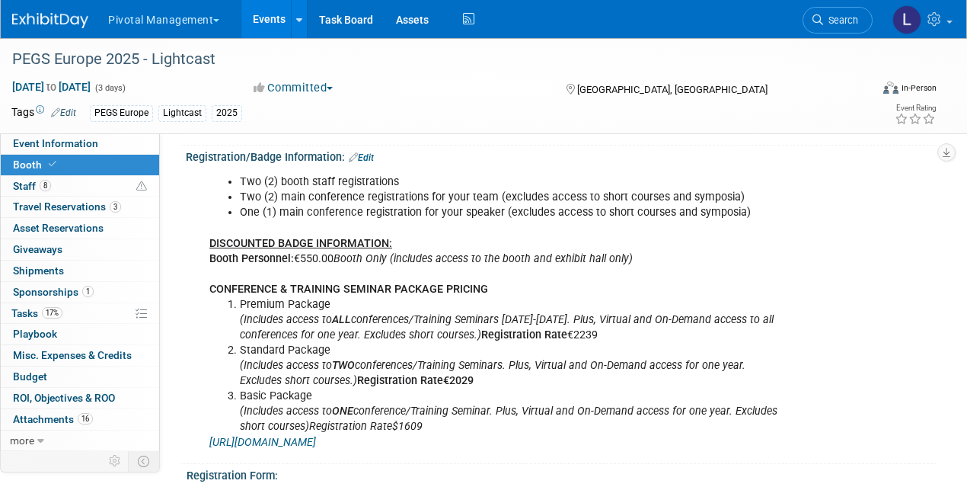
scroll to position [332, 0]
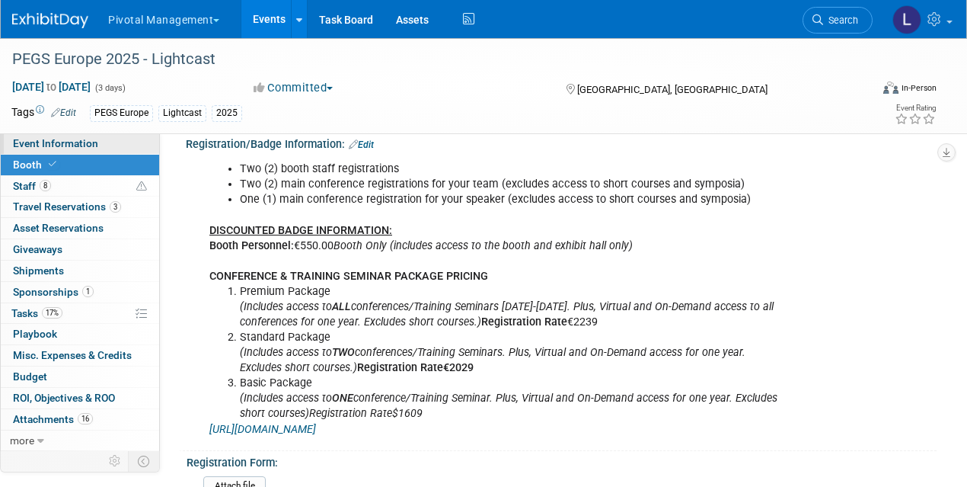
click at [66, 142] on span "Event Information" at bounding box center [55, 143] width 85 height 12
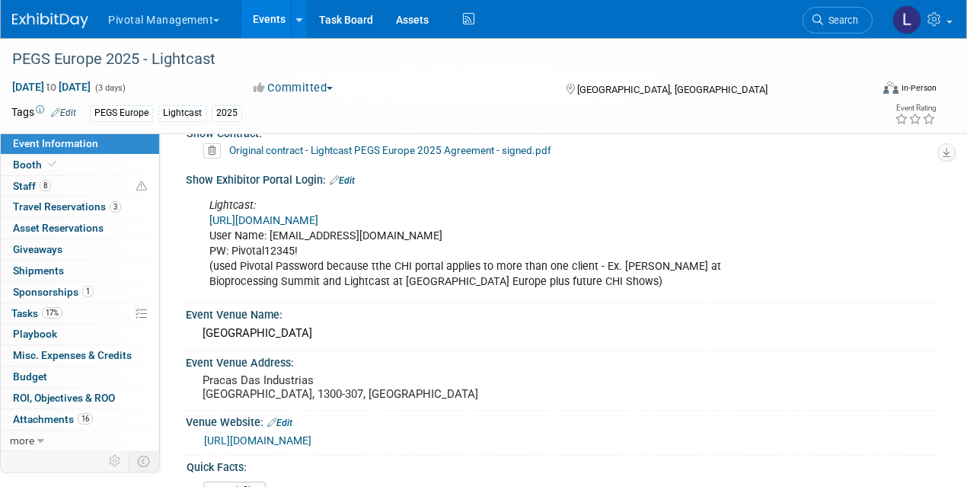
scroll to position [1482, 0]
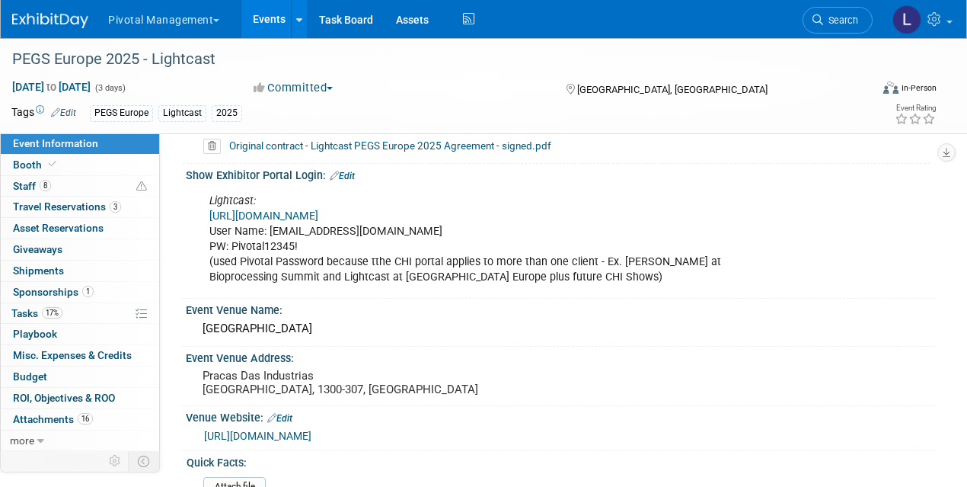
click at [304, 210] on link "https://spex-cii.com/#/login" at bounding box center [263, 215] width 109 height 13
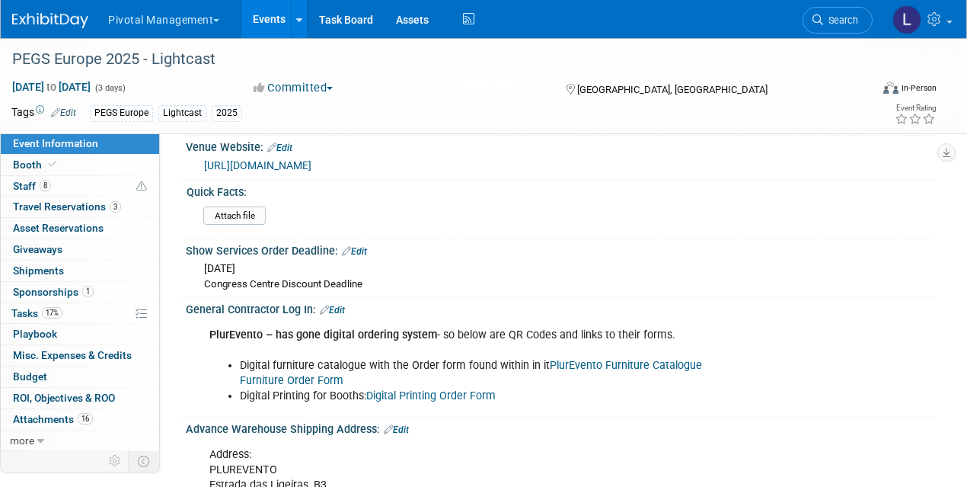
scroll to position [1762, 0]
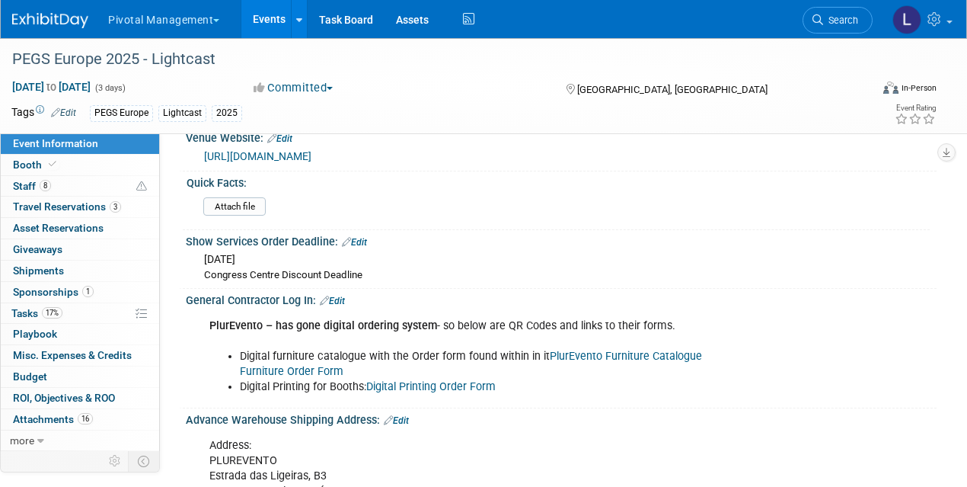
click at [588, 349] on link "PlurEvento Furniture Catalogue" at bounding box center [626, 355] width 152 height 13
click at [37, 168] on span "Booth" at bounding box center [36, 164] width 46 height 12
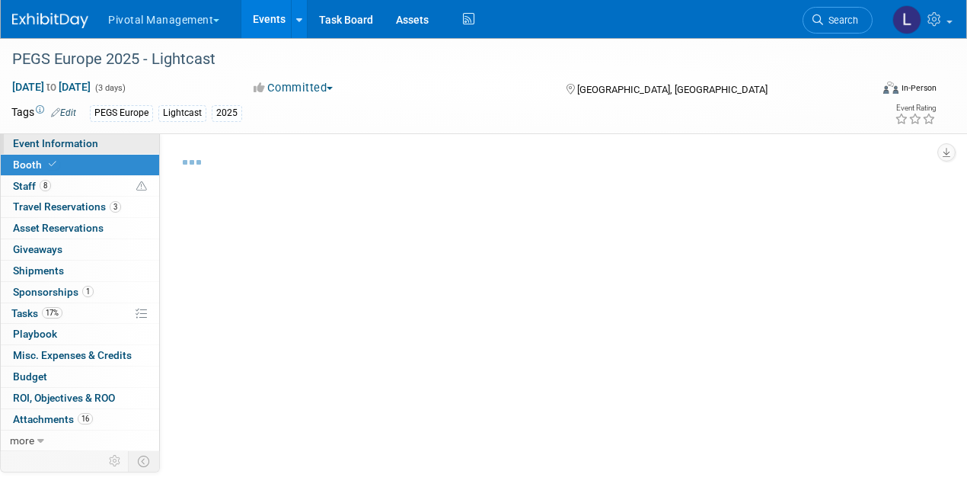
select select "Yes"
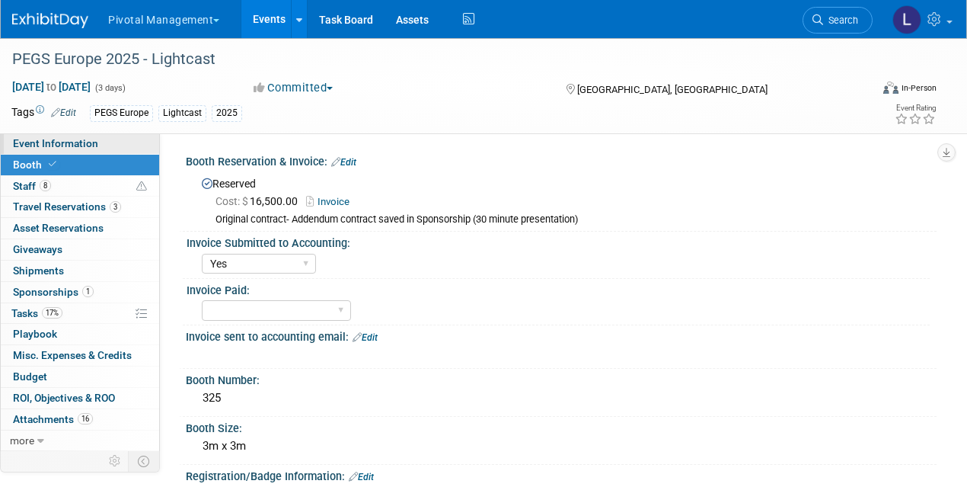
click at [45, 144] on span "Event Information" at bounding box center [55, 143] width 85 height 12
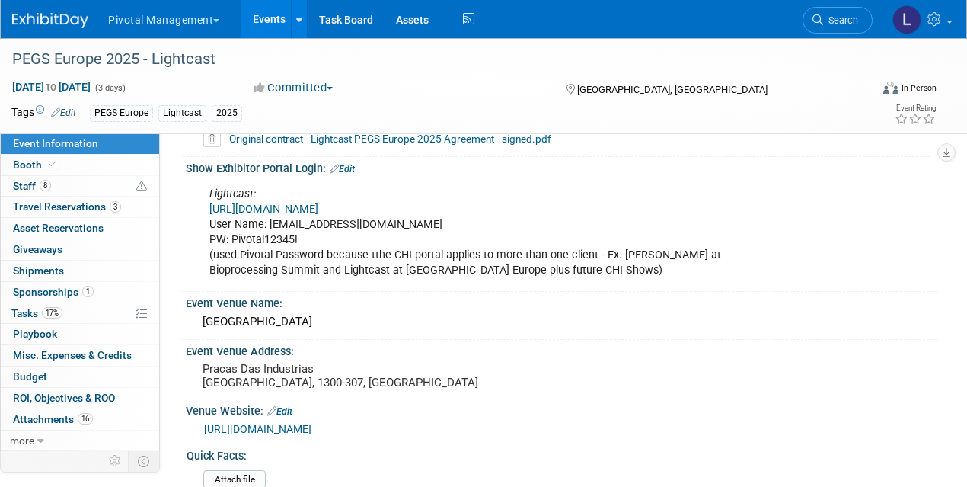
scroll to position [1480, 0]
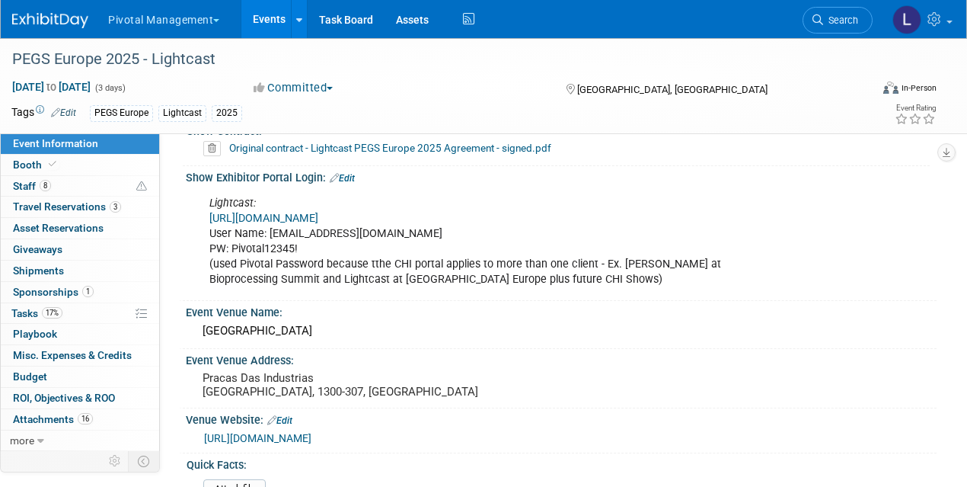
click at [294, 215] on link "https://spex-cii.com/#/login" at bounding box center [263, 218] width 109 height 13
click at [853, 13] on link "Search" at bounding box center [838, 20] width 70 height 27
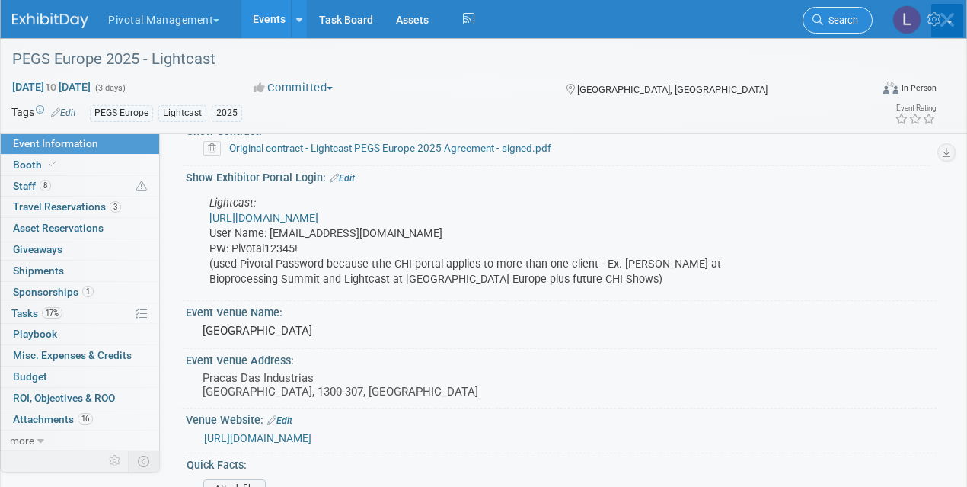
scroll to position [0, 0]
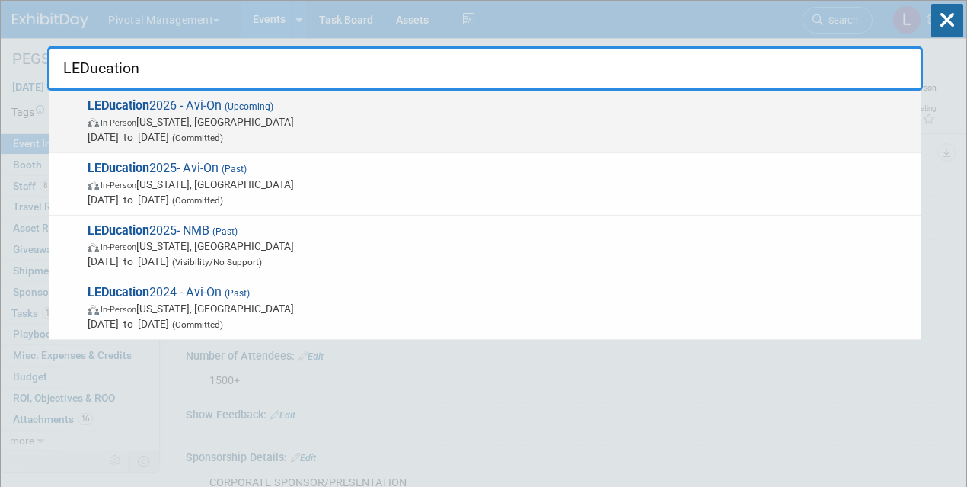
type input "LEDucation"
click at [230, 107] on span "(Upcoming)" at bounding box center [248, 106] width 52 height 11
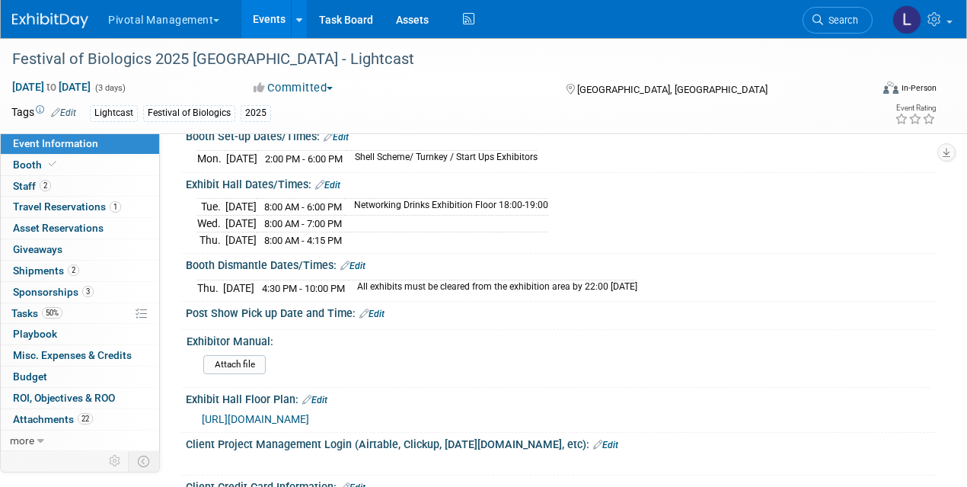
scroll to position [3243, 0]
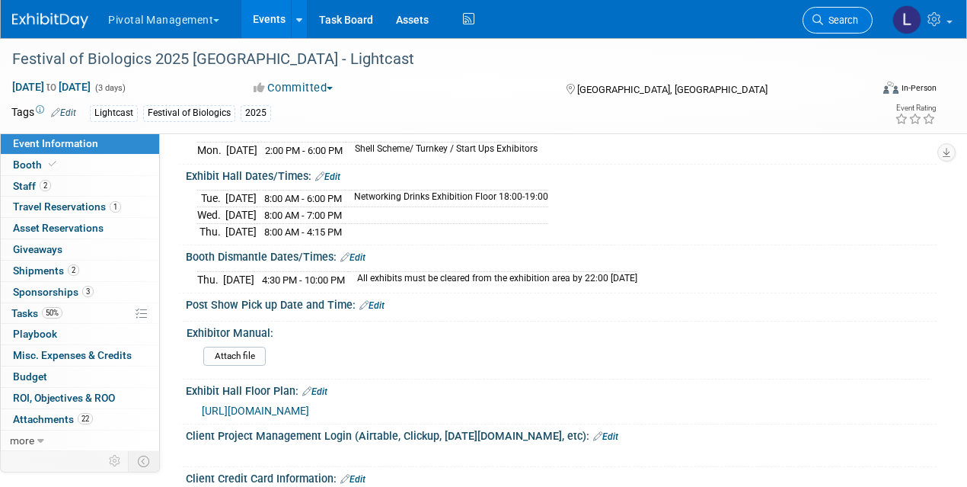
click at [841, 31] on link "Search" at bounding box center [838, 20] width 70 height 27
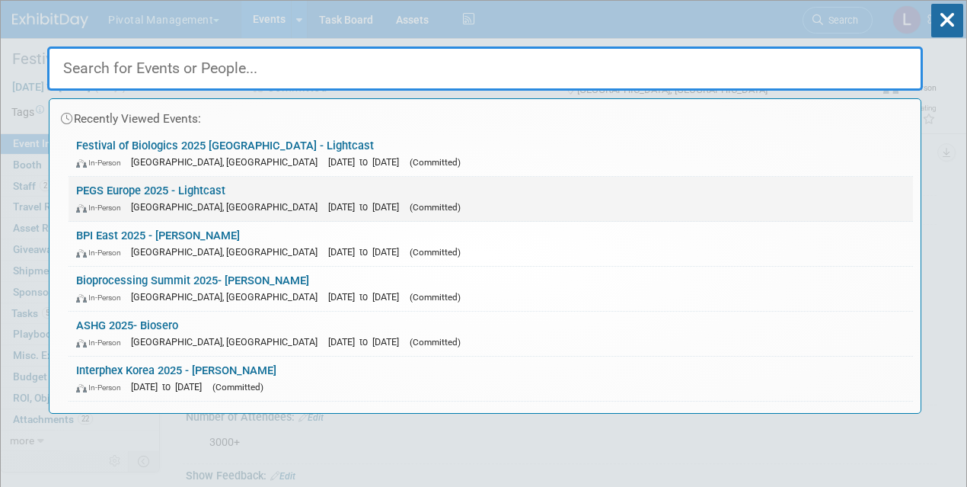
click at [145, 191] on link "PEGS Europe 2025 - Lightcast In-Person Lisboa, Portugal Nov 11, 2025 to Nov 13,…" at bounding box center [491, 199] width 844 height 44
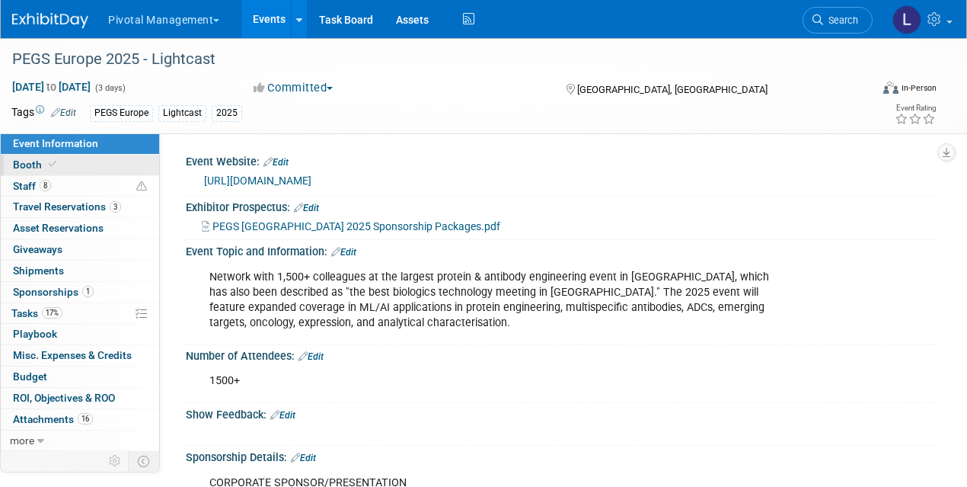
click at [58, 163] on link "Booth" at bounding box center [80, 165] width 158 height 21
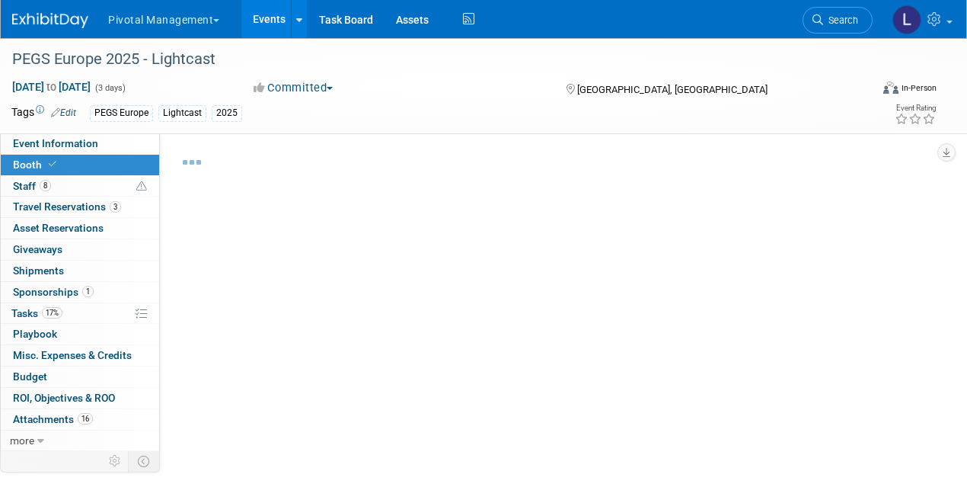
select select "Yes"
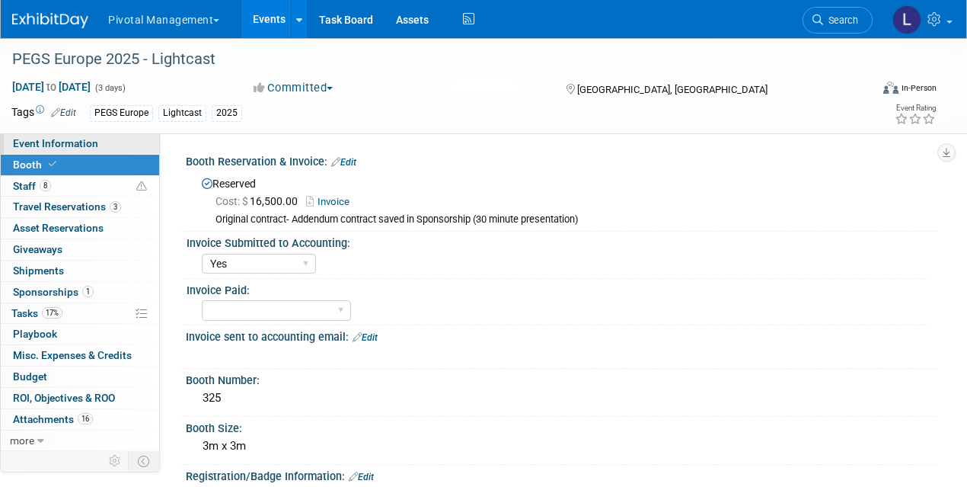
click at [56, 138] on span "Event Information" at bounding box center [55, 143] width 85 height 12
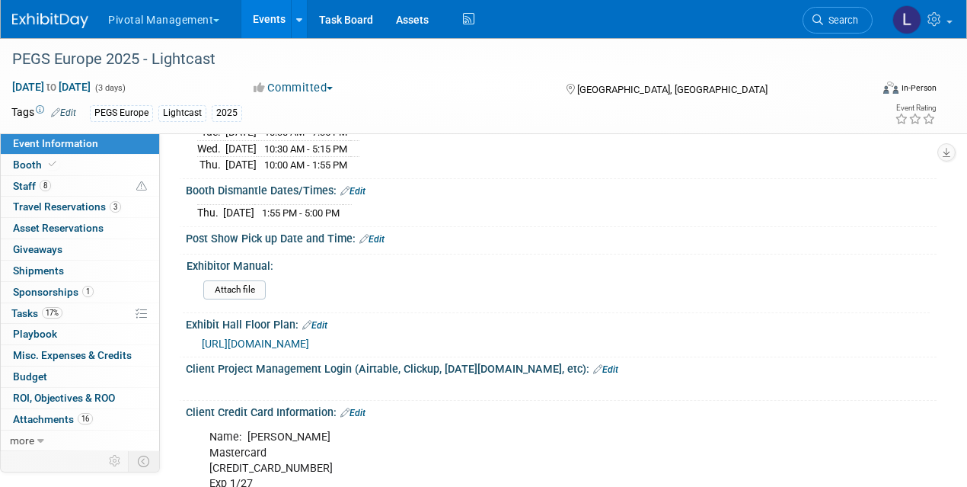
scroll to position [2928, 0]
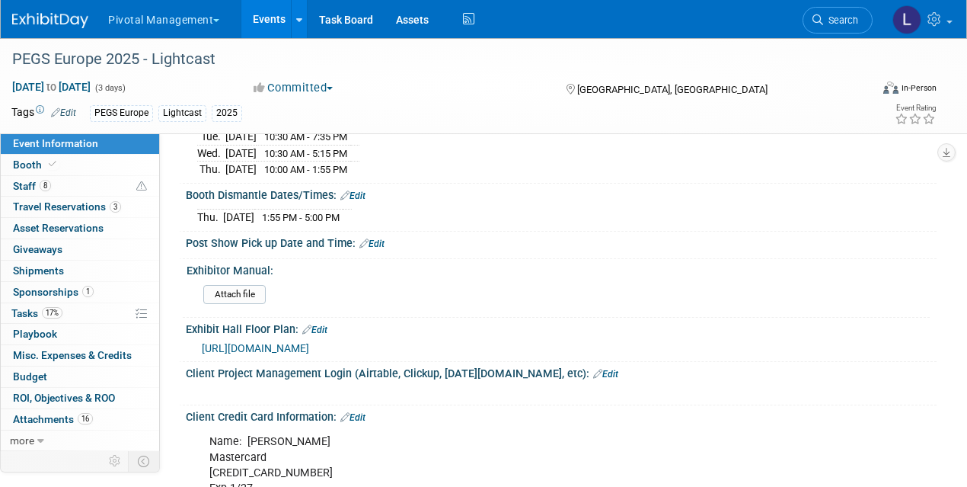
click at [309, 342] on span "https://www.intheorious.com/chi/pub/pge2025b_pub/" at bounding box center [255, 348] width 107 height 12
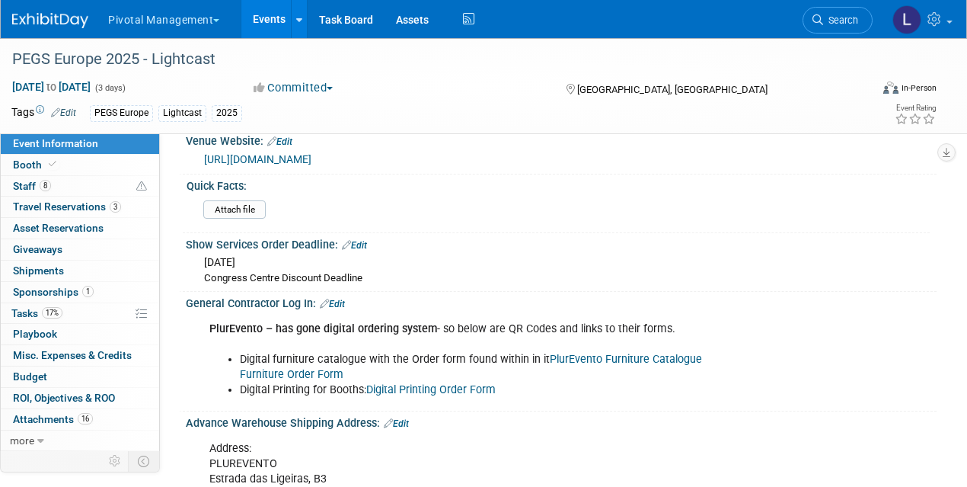
scroll to position [1754, 0]
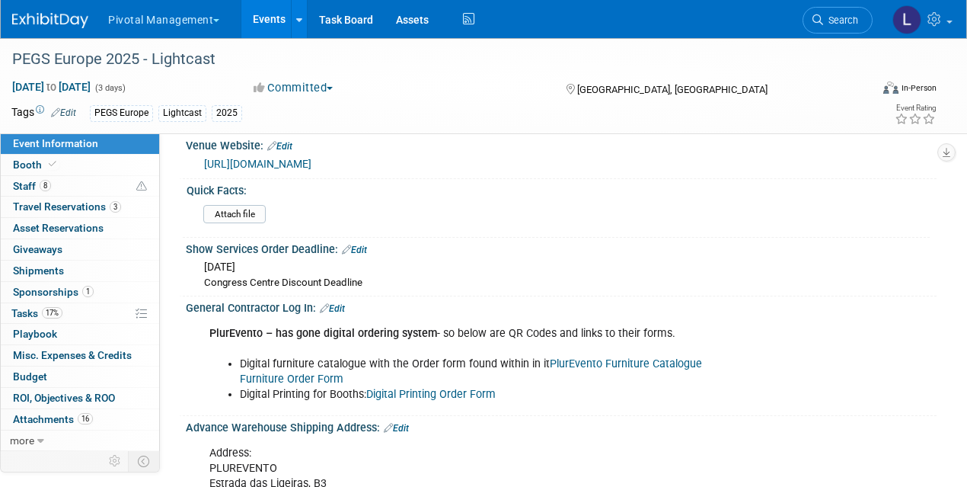
click at [483, 388] on link "Digital Printing Order Form" at bounding box center [430, 394] width 129 height 13
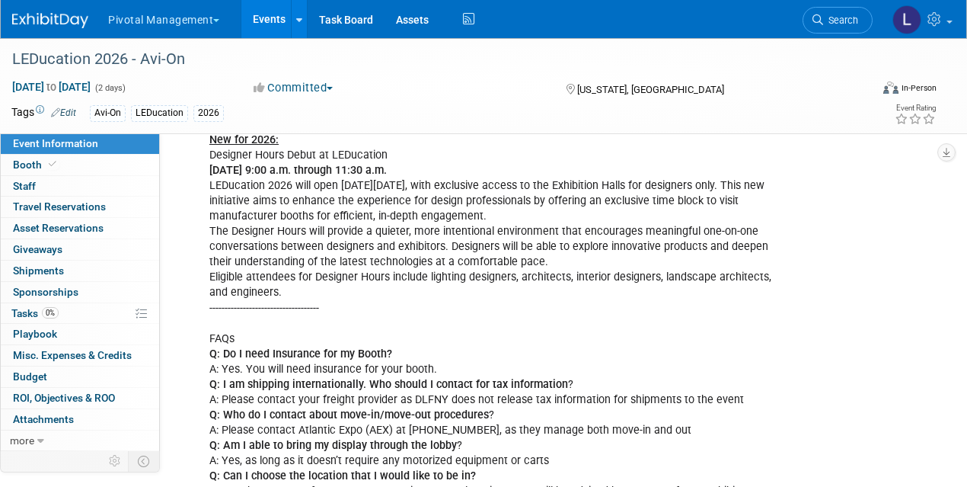
scroll to position [1849, 0]
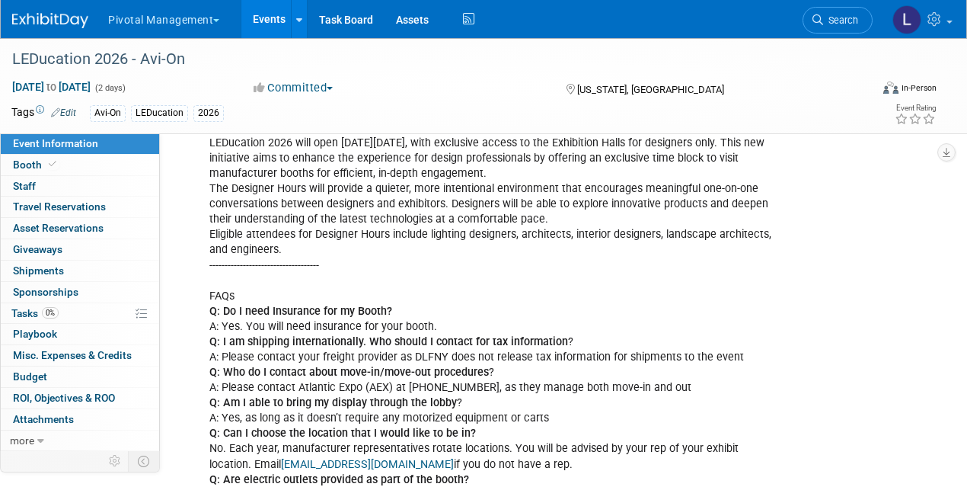
drag, startPoint x: 970, startPoint y: 31, endPoint x: 675, endPoint y: 289, distance: 391.7
click at [80, 166] on link "Booth" at bounding box center [80, 165] width 158 height 21
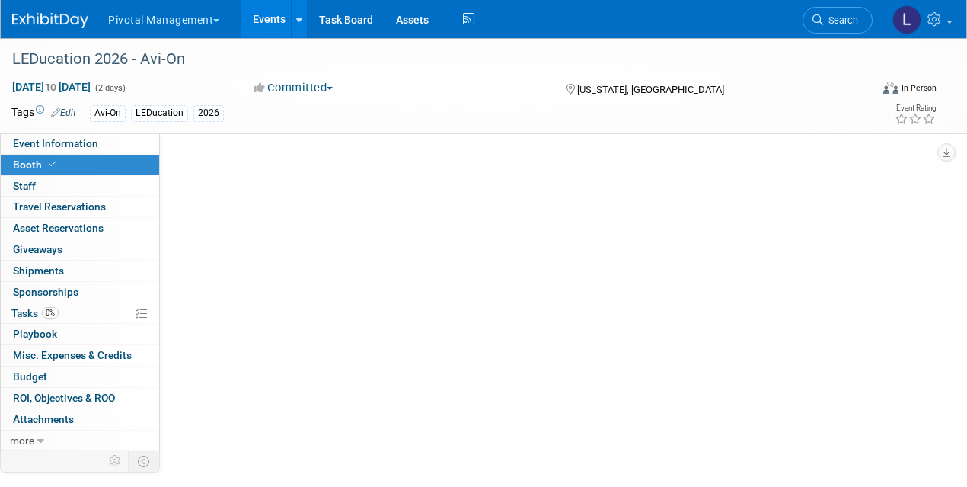
scroll to position [0, 0]
select select "Yes"
select select "Email Summary Only"
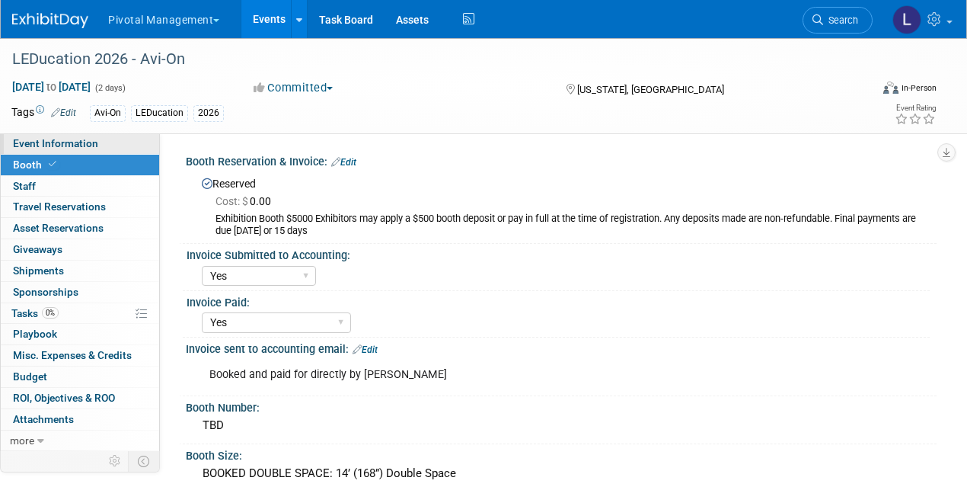
click at [57, 142] on span "Event Information" at bounding box center [55, 143] width 85 height 12
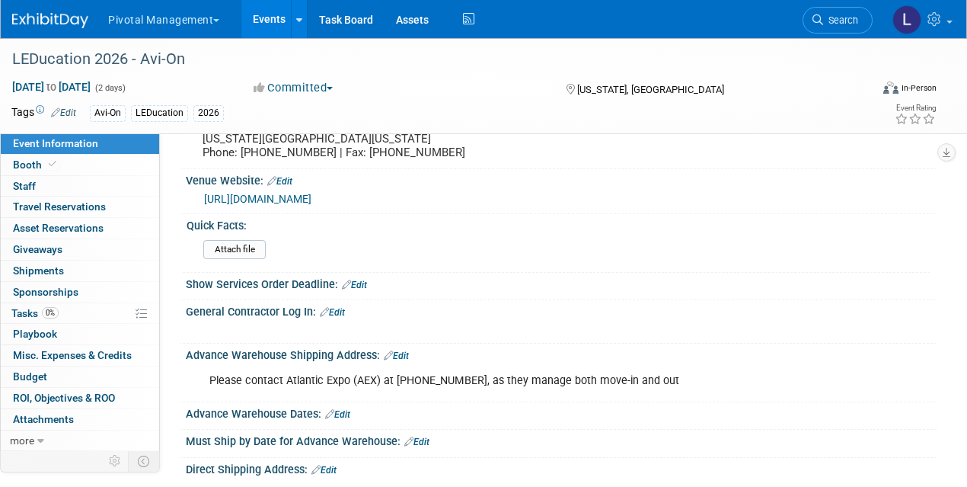
scroll to position [970, 0]
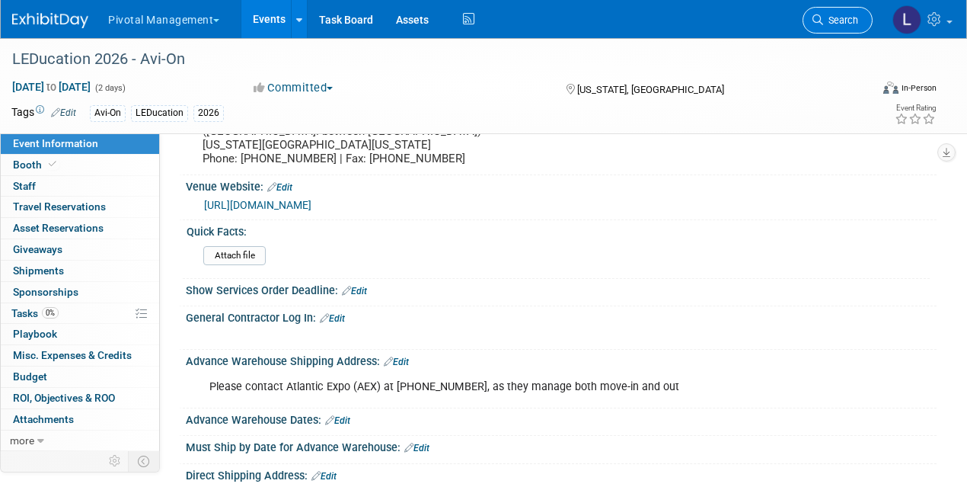
click at [826, 26] on link "Search" at bounding box center [838, 20] width 70 height 27
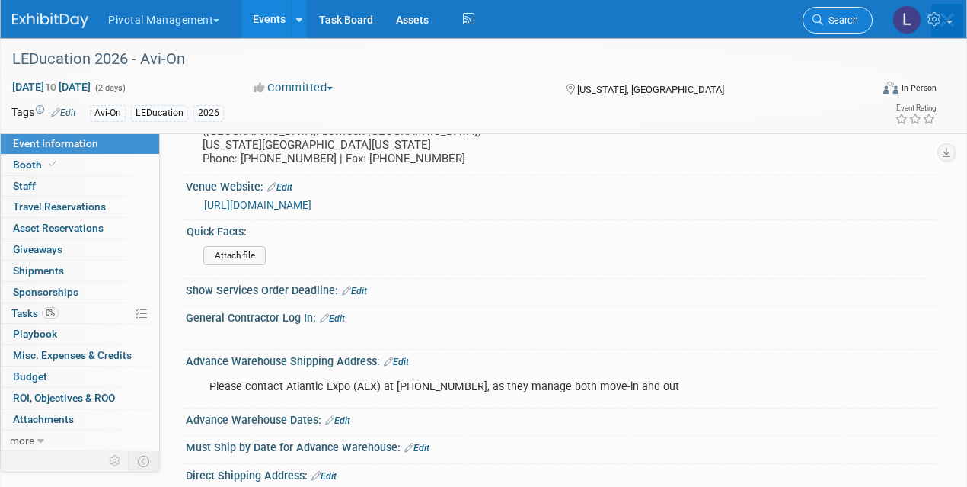
scroll to position [0, 0]
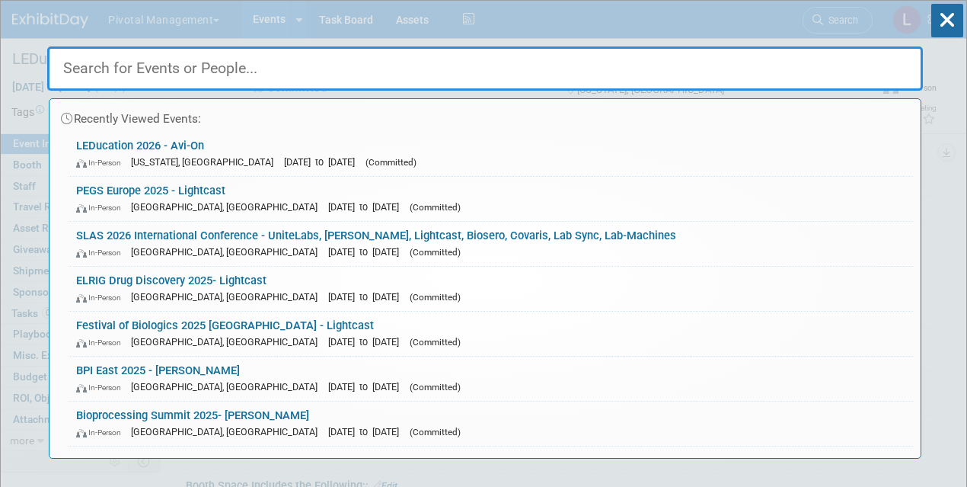
click at [276, 64] on input "text" at bounding box center [485, 68] width 876 height 44
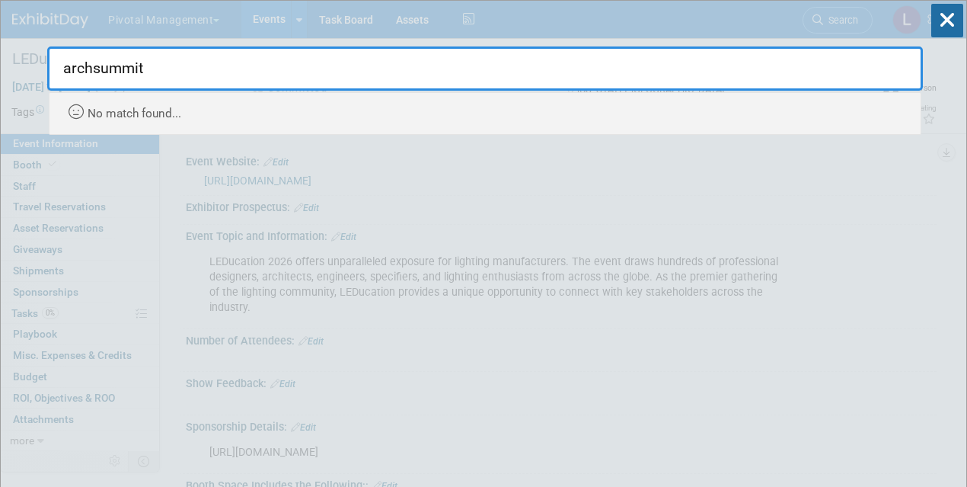
drag, startPoint x: 161, startPoint y: 65, endPoint x: -18, endPoint y: 62, distance: 179.0
click at [0, 62] on html "Pivotal Management Choose Workspace: Pivotal Management Watchmaker Genomics Eve…" at bounding box center [483, 243] width 967 height 487
type input "Archsummit"
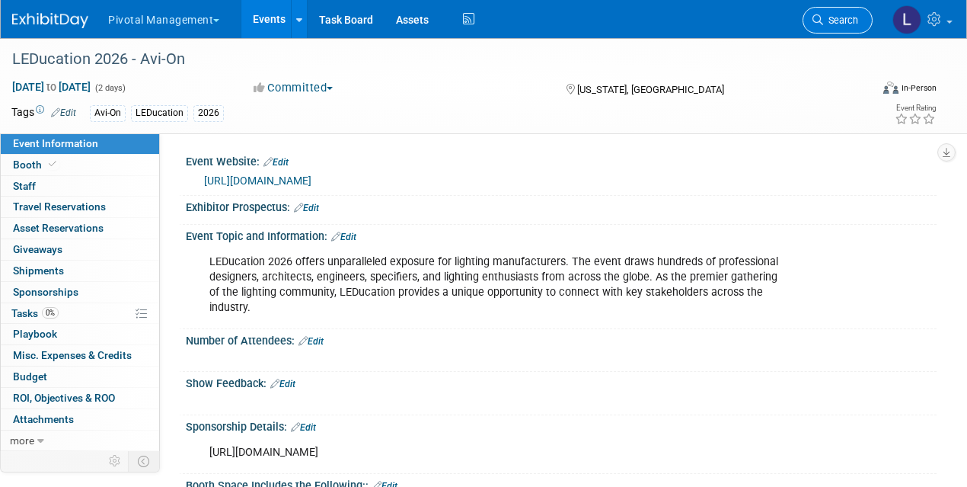
click at [818, 14] on icon at bounding box center [817, 19] width 11 height 11
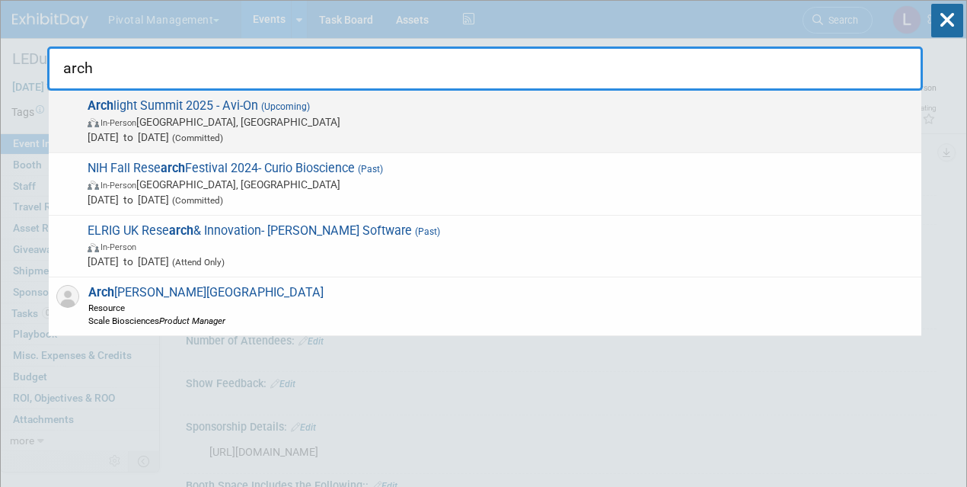
type input "arch"
click at [170, 120] on span "In-Person Dallas, TX" at bounding box center [501, 121] width 826 height 15
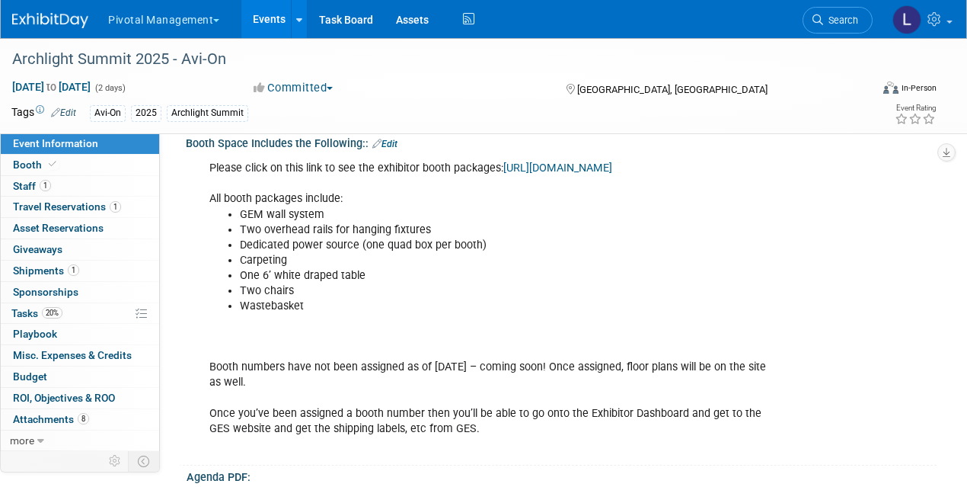
scroll to position [375, 0]
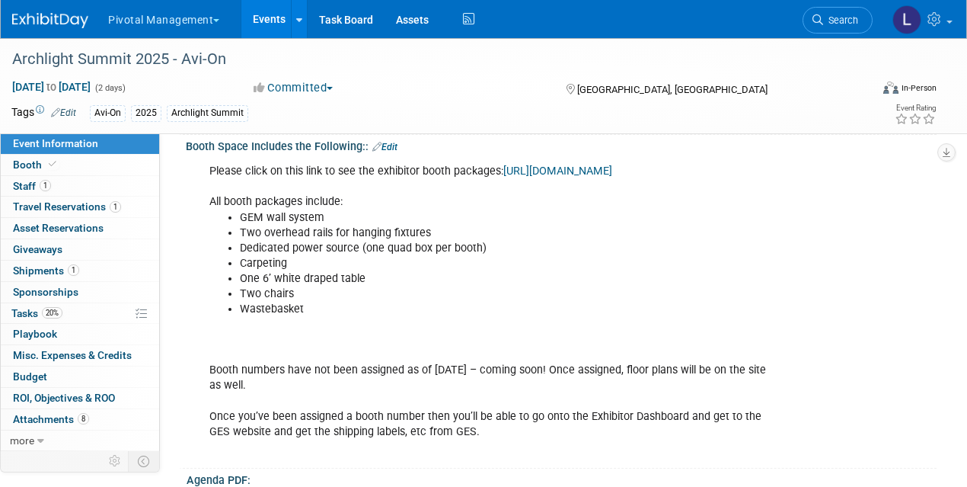
drag, startPoint x: 0, startPoint y: 0, endPoint x: 974, endPoint y: 92, distance: 978.2
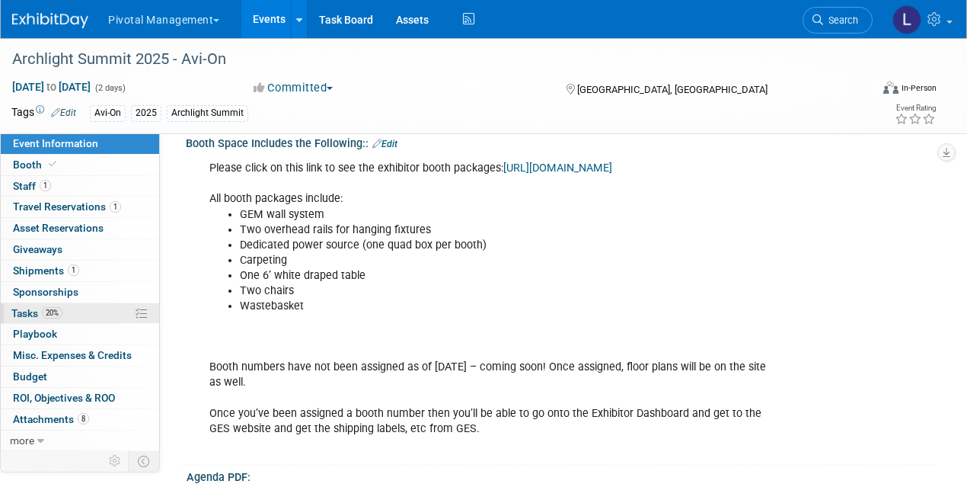
click at [30, 314] on span "Tasks 20%" at bounding box center [36, 313] width 51 height 12
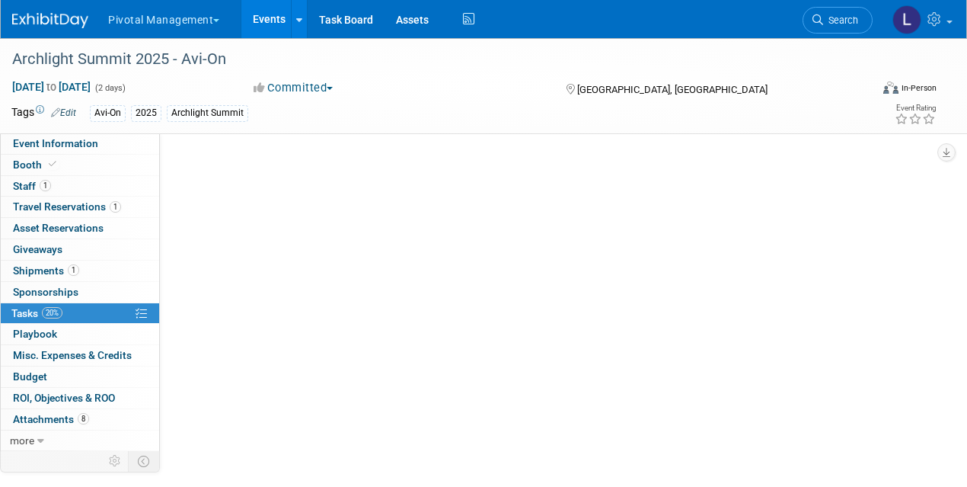
scroll to position [0, 0]
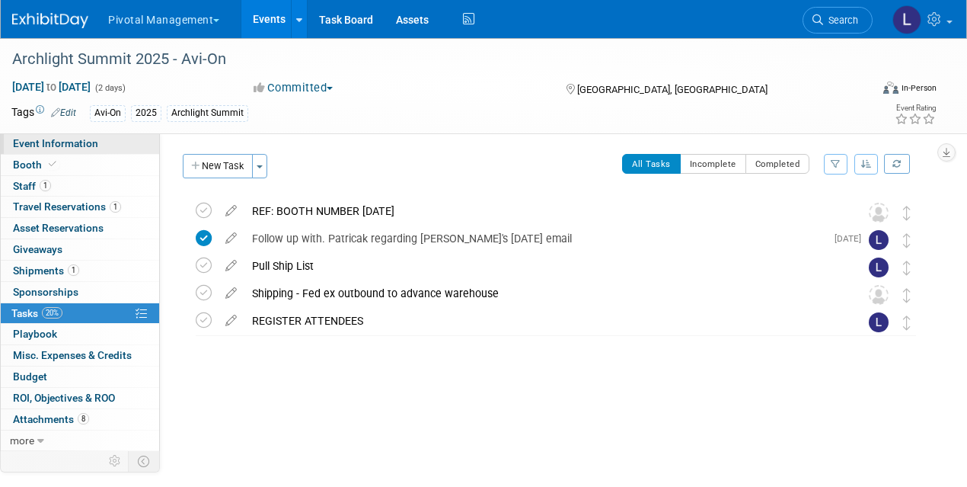
click at [93, 145] on span "Event Information" at bounding box center [55, 143] width 85 height 12
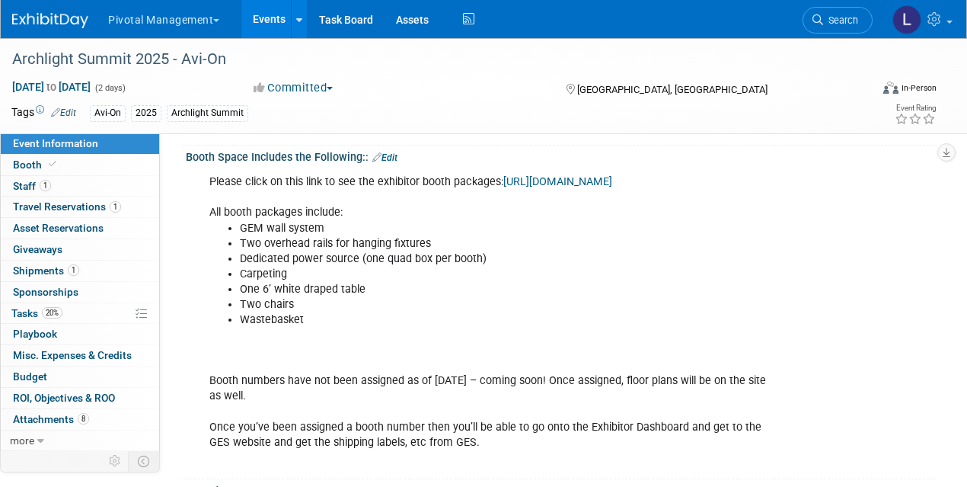
scroll to position [356, 0]
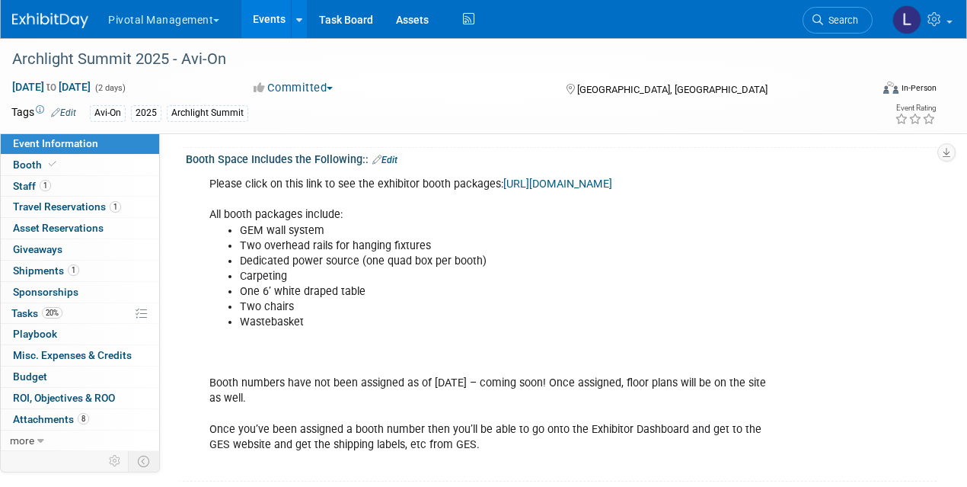
click at [612, 177] on link "https://archlightsummit.com/boothoptions/" at bounding box center [557, 183] width 109 height 13
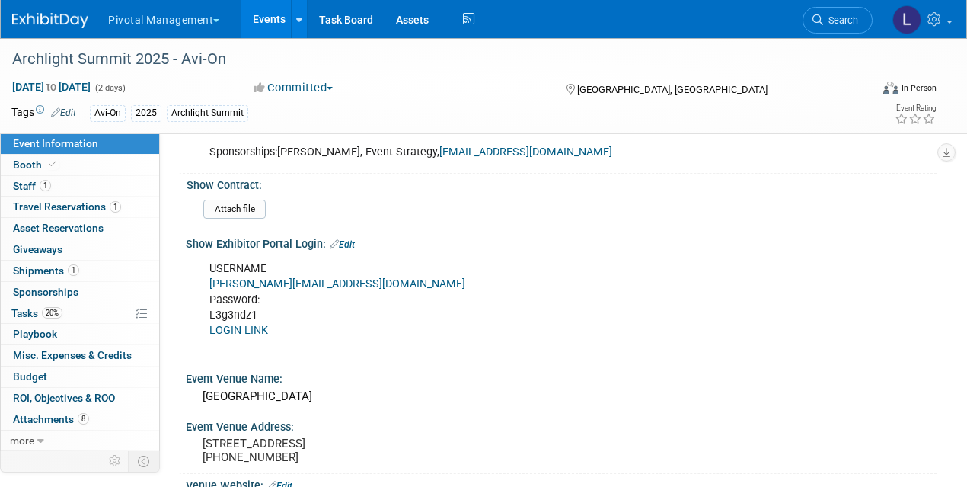
scroll to position [1123, 0]
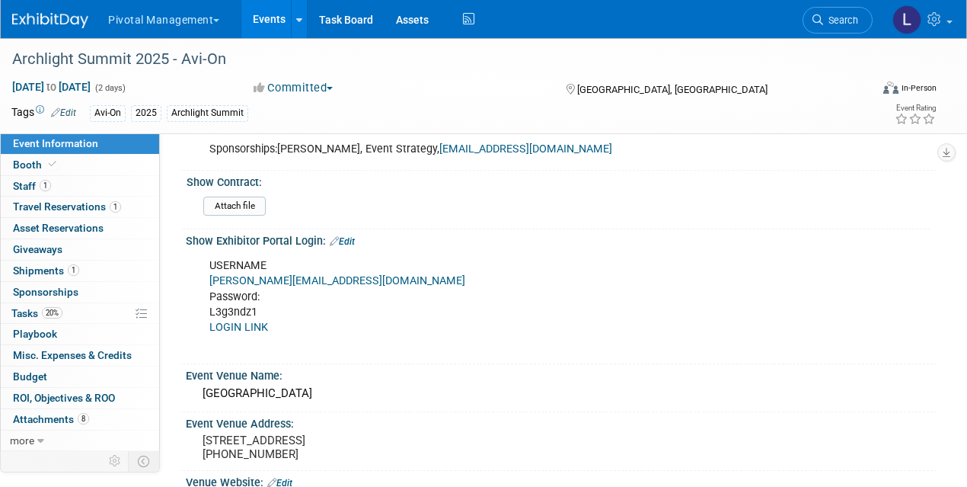
drag, startPoint x: 268, startPoint y: 306, endPoint x: 204, endPoint y: 305, distance: 64.0
click at [204, 305] on div "USERNAME Patrick@avi-on.com Password: L3g3ndz1 LOGIN LINK" at bounding box center [493, 303] width 589 height 107
click at [250, 321] on link "LOGIN LINK" at bounding box center [238, 327] width 59 height 13
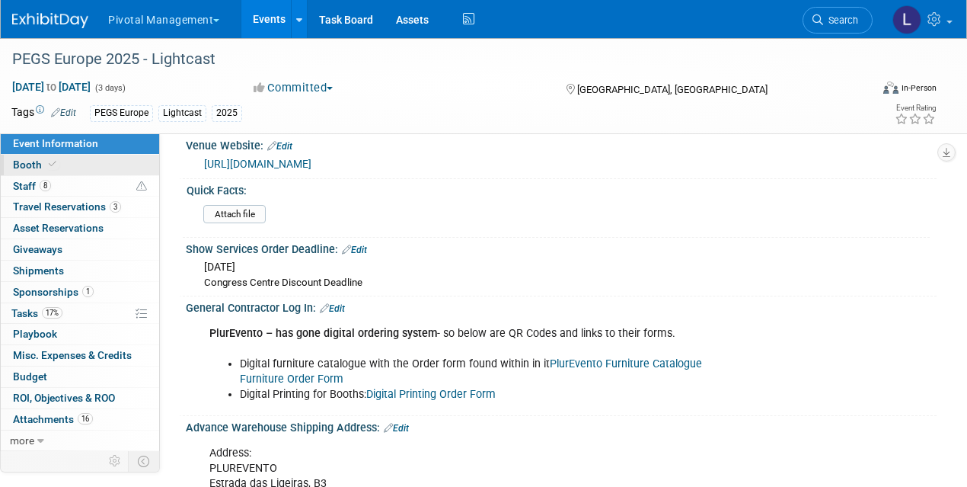
scroll to position [1754, 0]
